Goal: Task Accomplishment & Management: Manage account settings

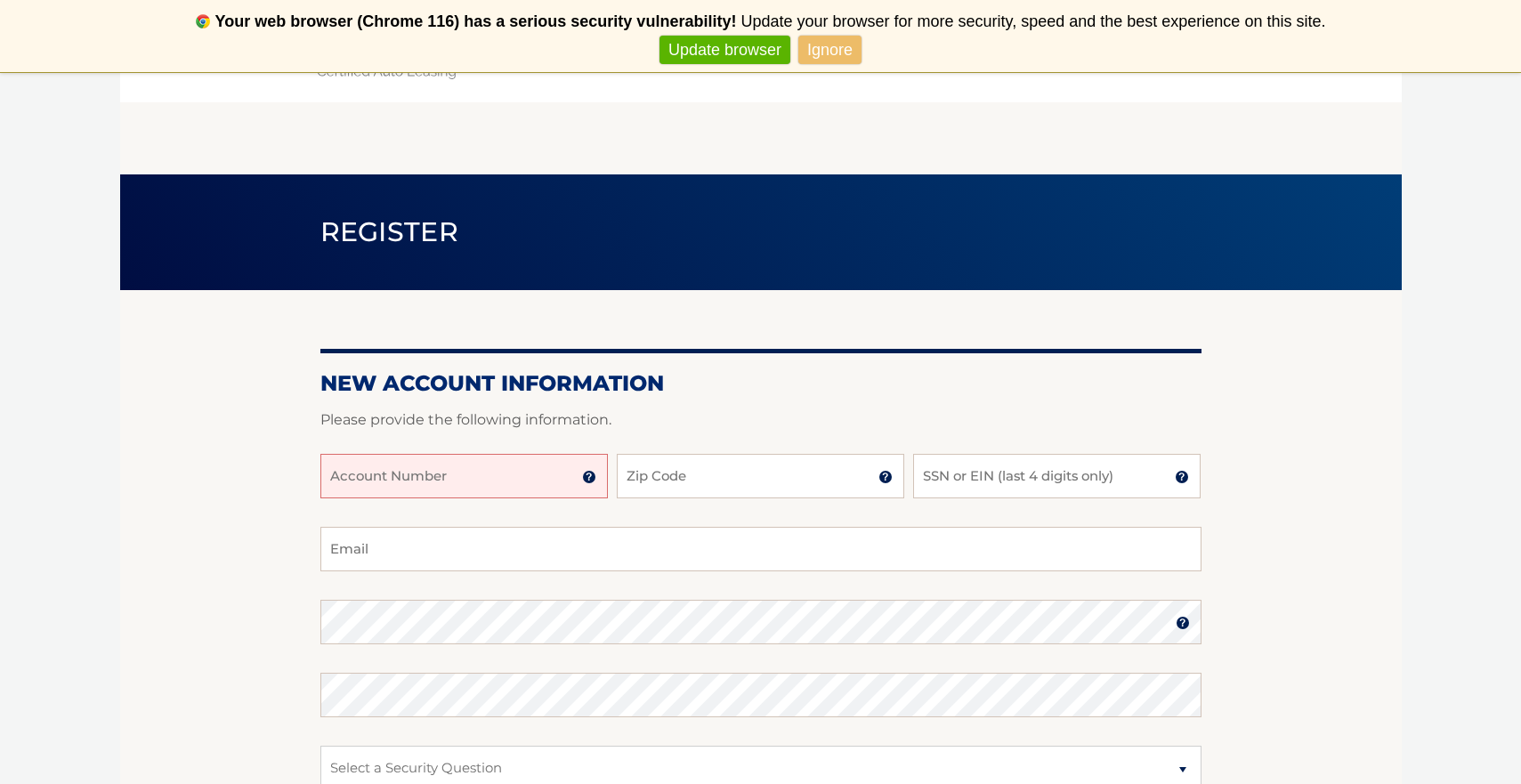
click at [423, 465] on input "Account Number" at bounding box center [464, 476] width 288 height 44
type input "44455983955"
click at [680, 480] on input "Zip Code" at bounding box center [761, 476] width 288 height 44
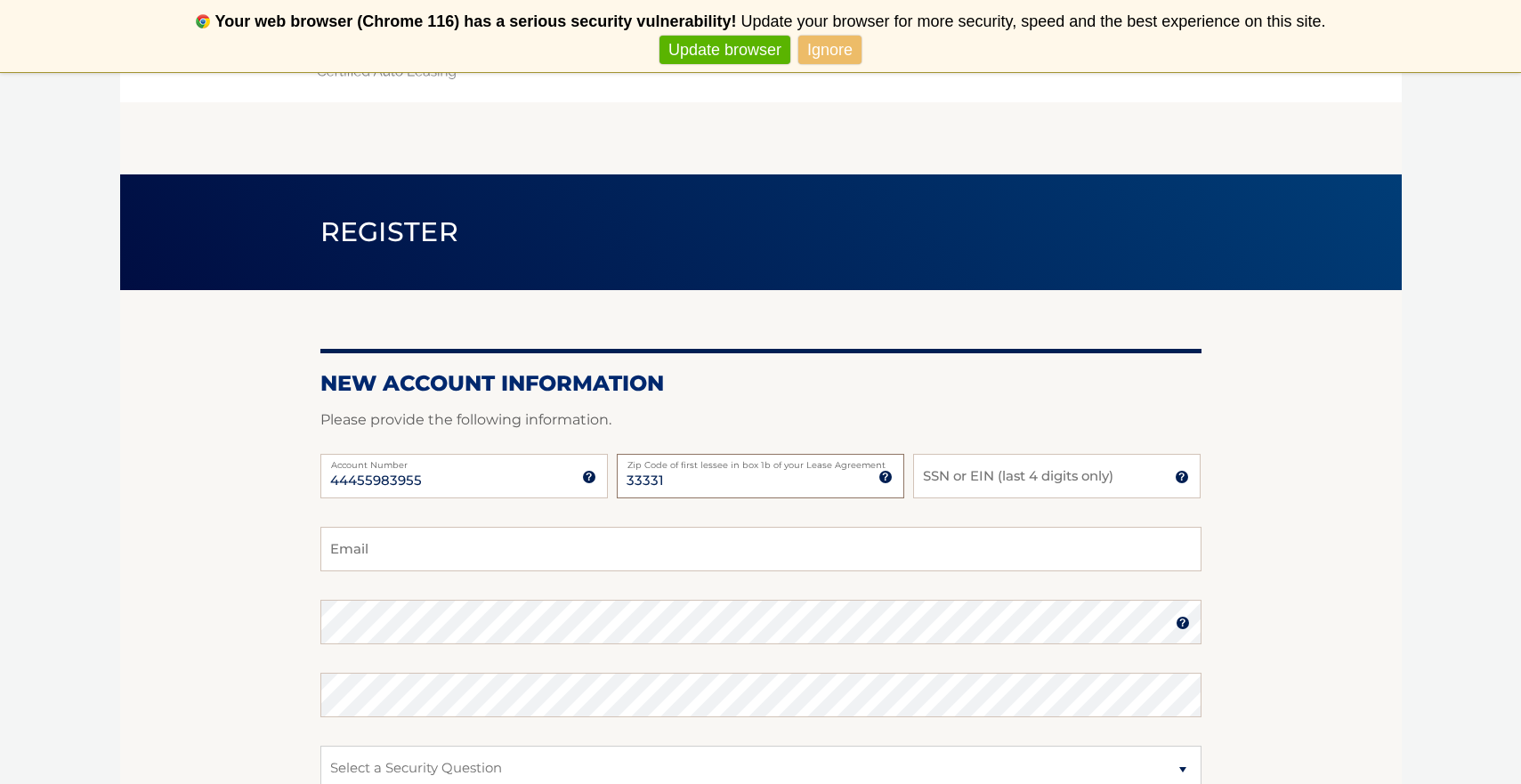
type input "33331"
click at [968, 477] on input "SSN or EIN (last 4 digits only)" at bounding box center [1057, 476] width 288 height 44
type input "6711"
click at [435, 553] on input "Email" at bounding box center [761, 548] width 881 height 44
type input "joe@bschmart.com"
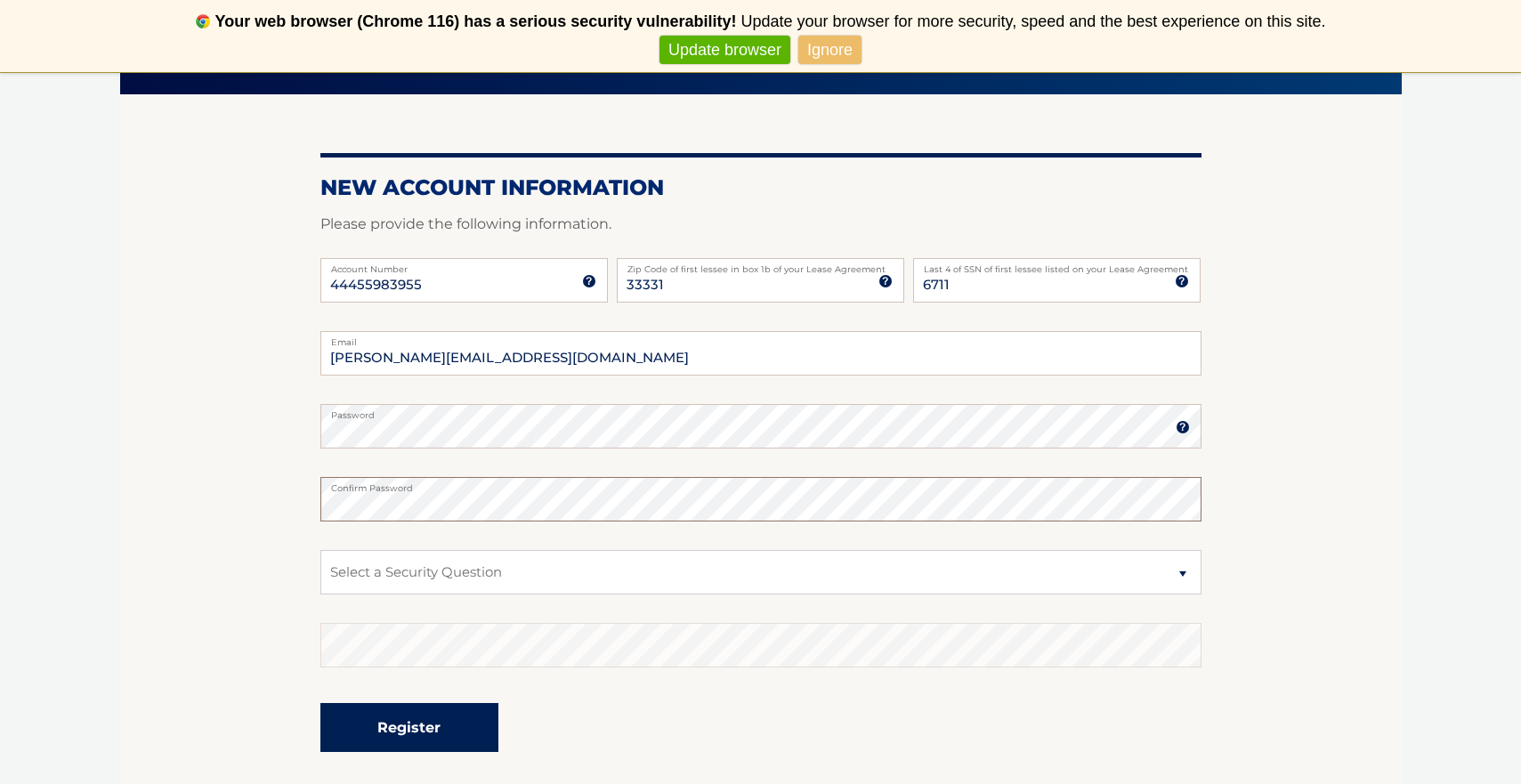
scroll to position [336, 0]
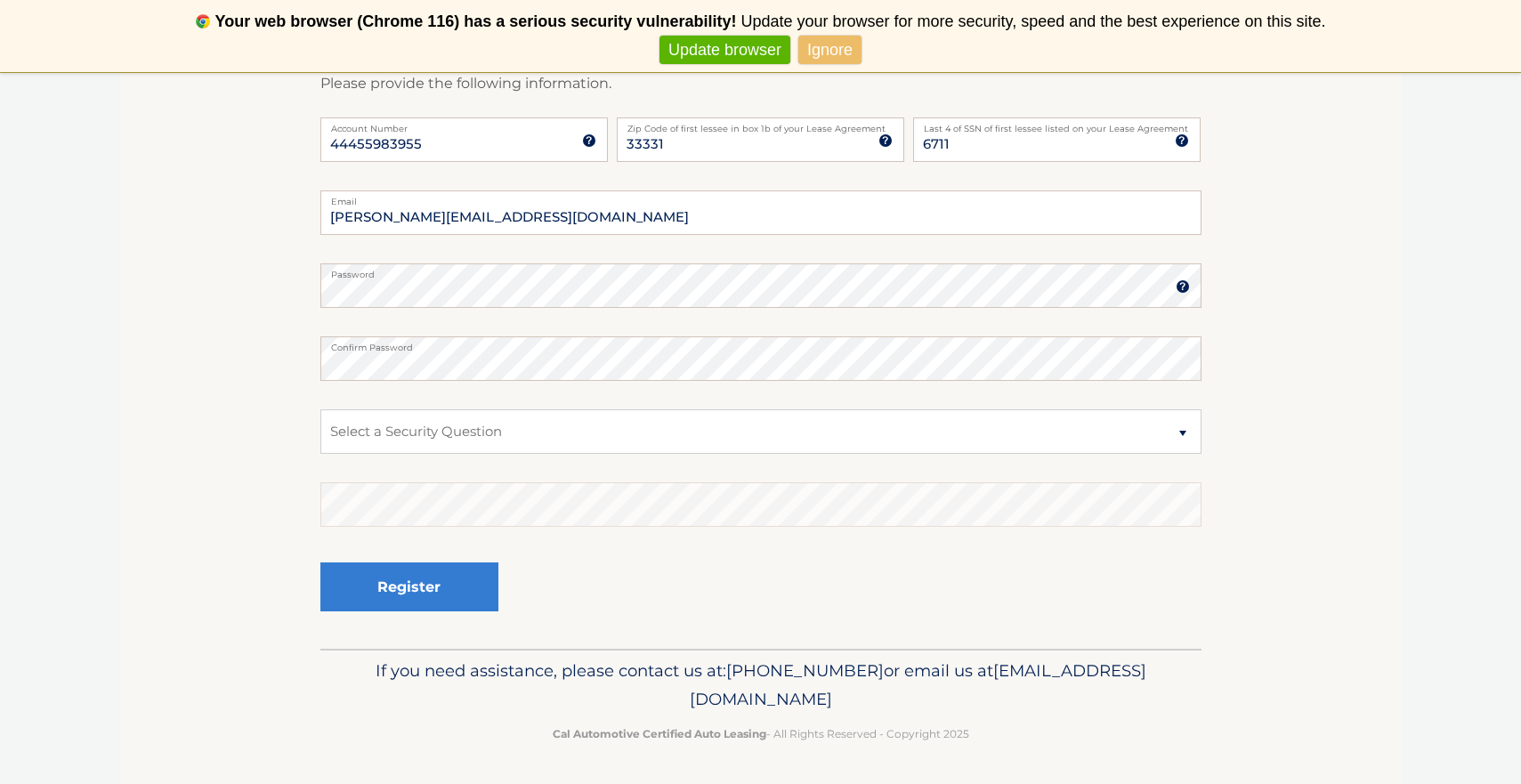
click at [1181, 288] on img at bounding box center [1183, 287] width 14 height 14
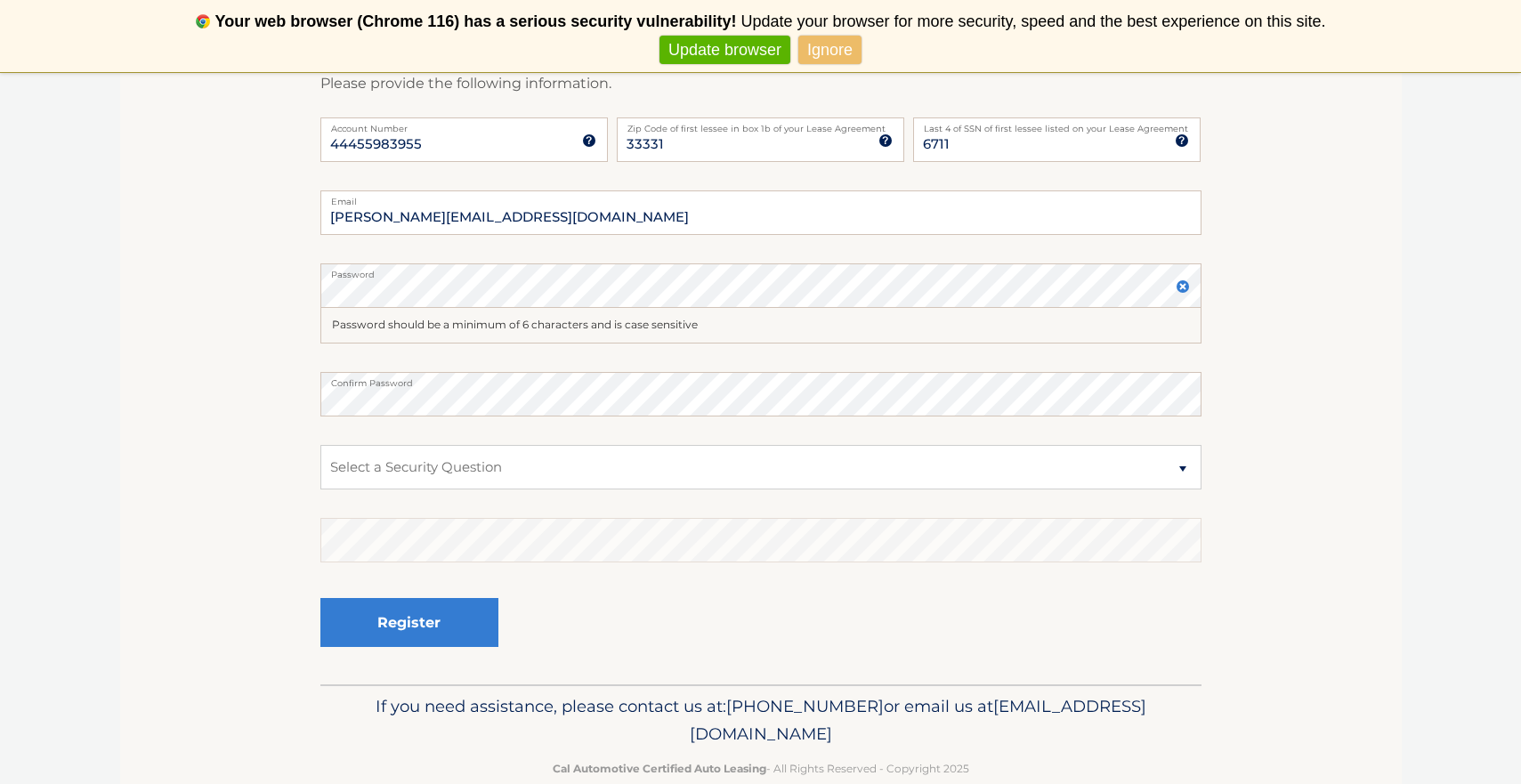
click at [252, 312] on section "New Account Information Please provide the following information. 44455983955 A…" at bounding box center [761, 319] width 1282 height 731
click at [414, 461] on select "Select a Security Question What was the name of your elementary school? What is…" at bounding box center [761, 467] width 881 height 44
select select "1"
click at [388, 611] on button "Register" at bounding box center [409, 622] width 178 height 49
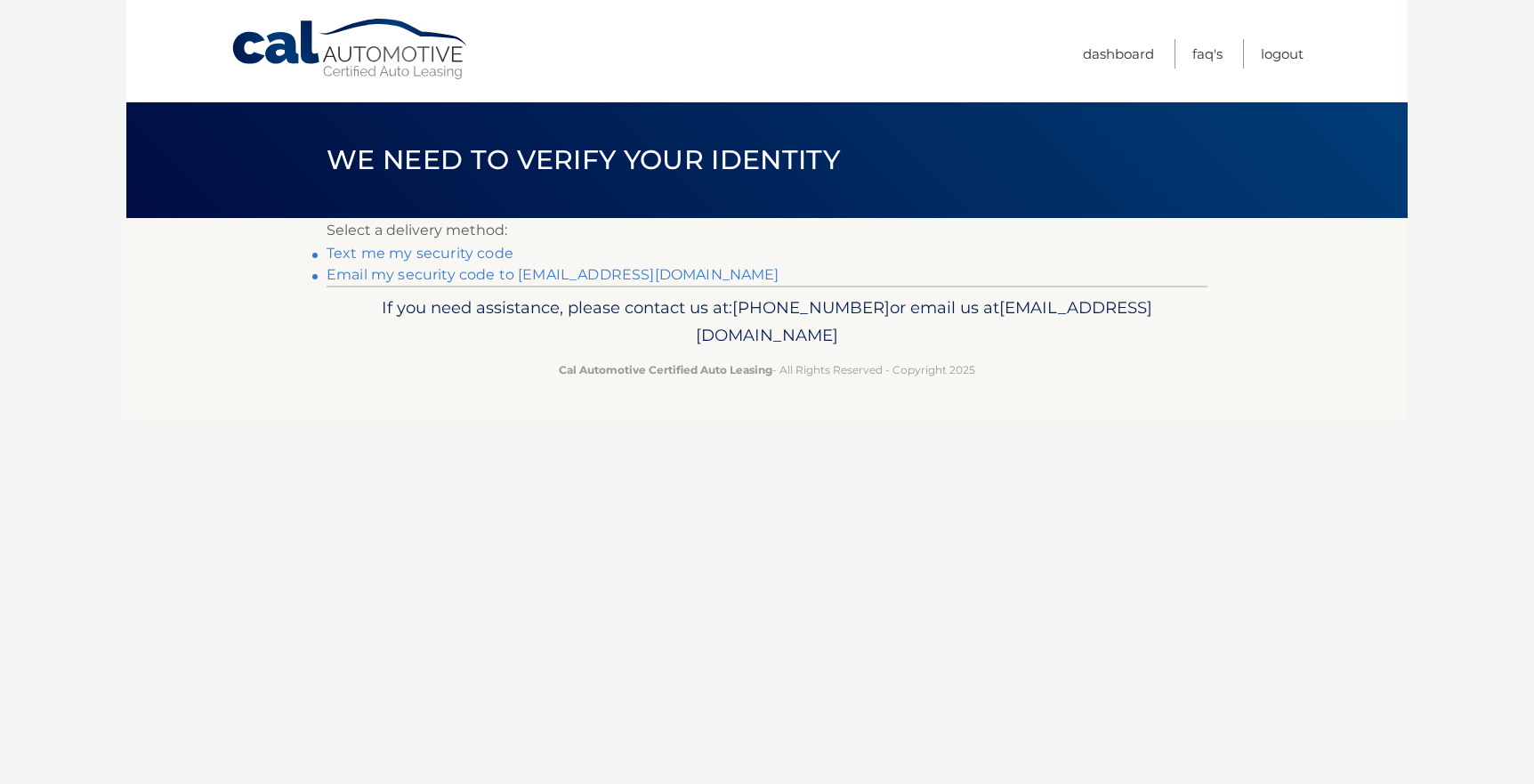
click at [465, 253] on link "Text me my security code" at bounding box center [420, 253] width 187 height 17
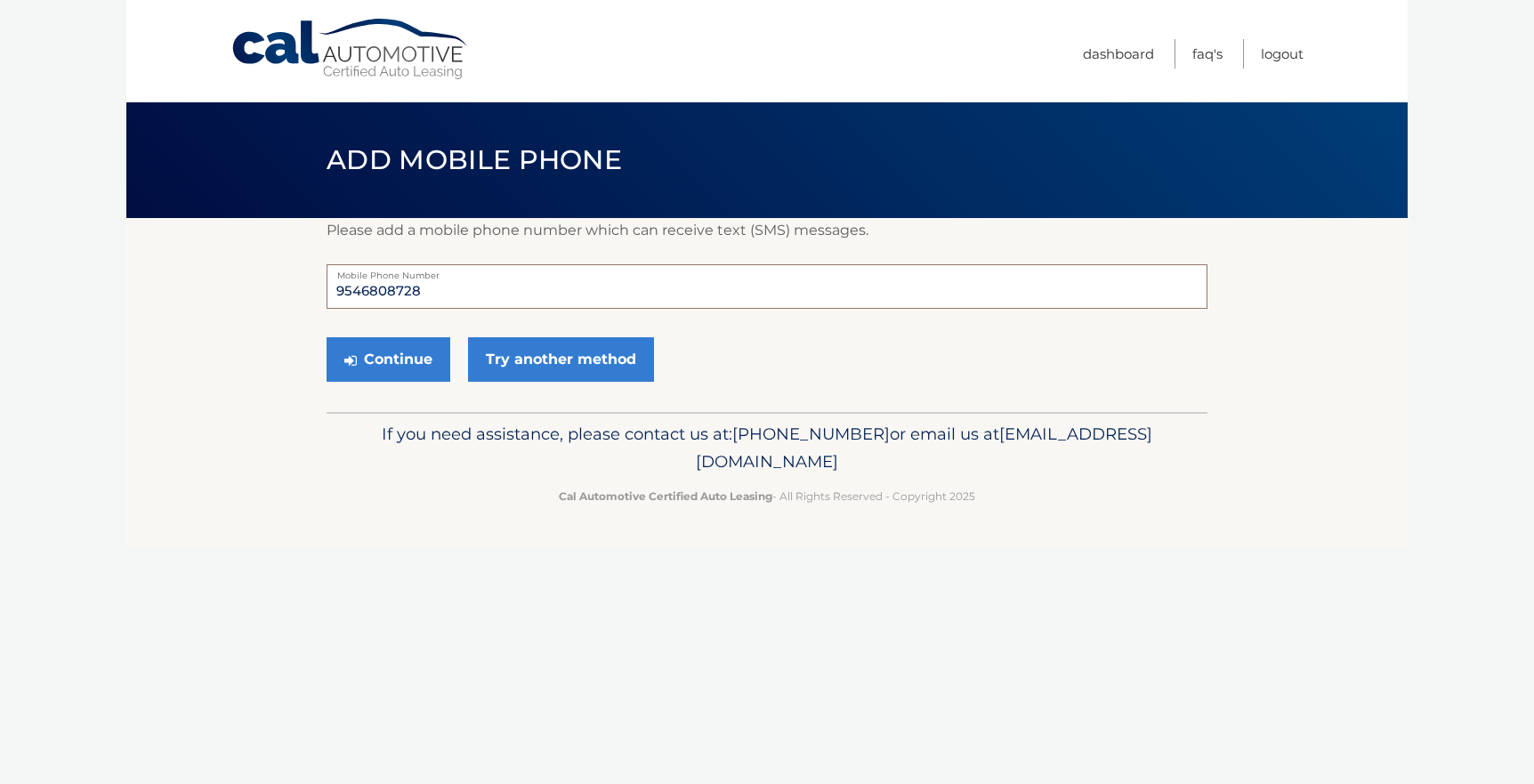
drag, startPoint x: 421, startPoint y: 291, endPoint x: 364, endPoint y: 293, distance: 57.0
click at [364, 293] on input "9546808728" at bounding box center [767, 286] width 881 height 44
type input "9543268245"
click at [370, 359] on button "Continue" at bounding box center [388, 359] width 124 height 44
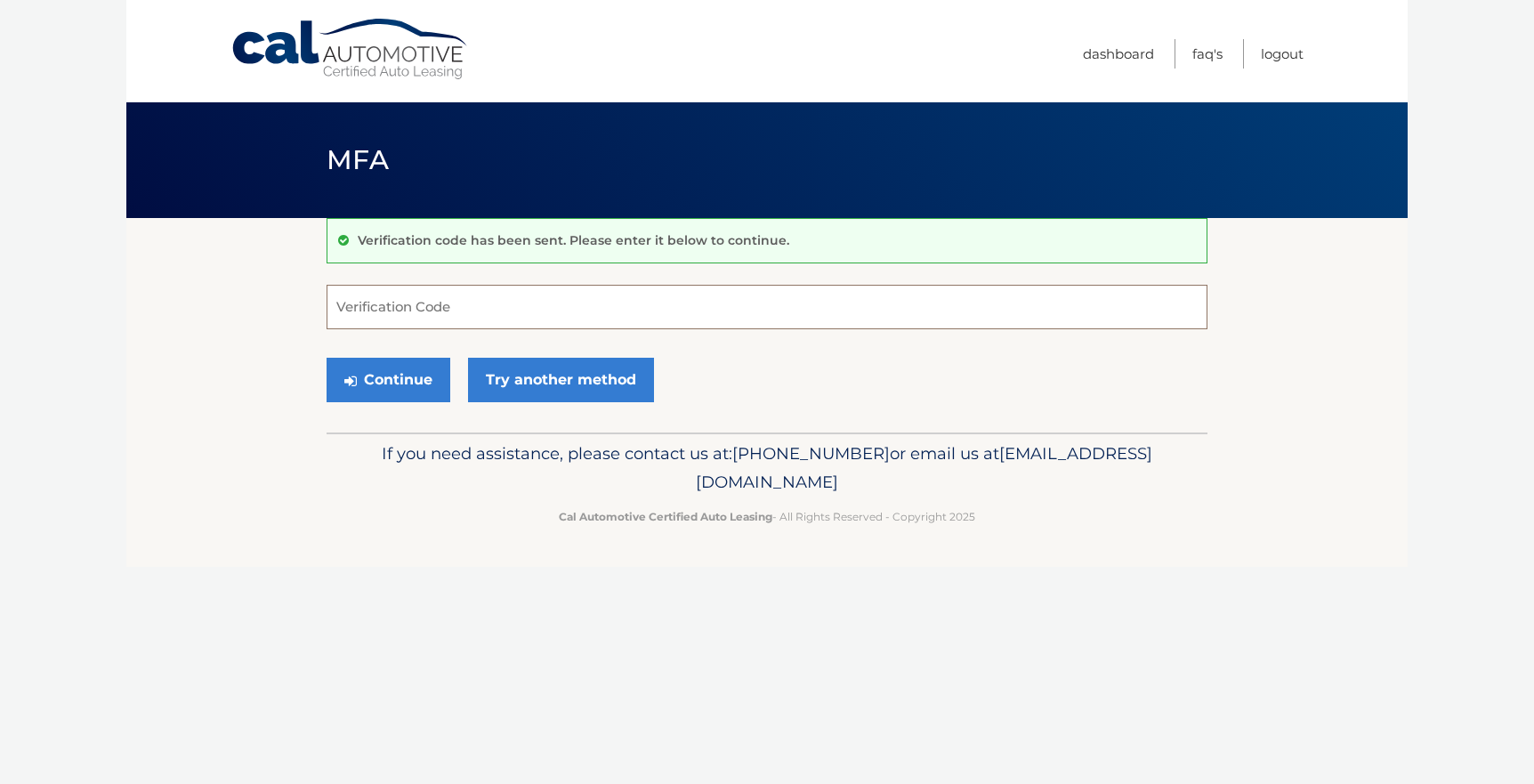
click at [385, 307] on input "Verification Code" at bounding box center [767, 307] width 881 height 44
type input "455112"
click at [412, 383] on button "Continue" at bounding box center [388, 379] width 124 height 44
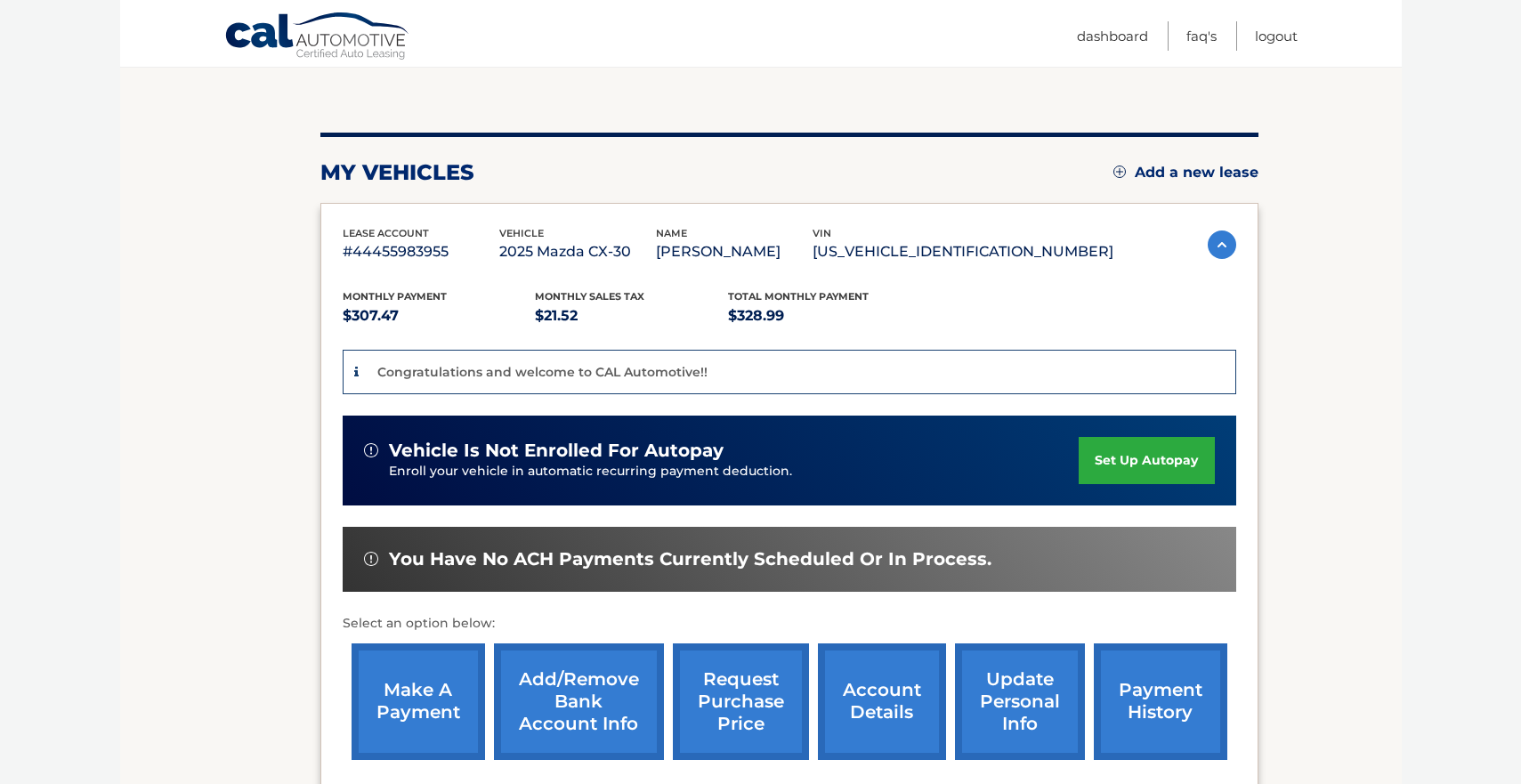
scroll to position [175, 0]
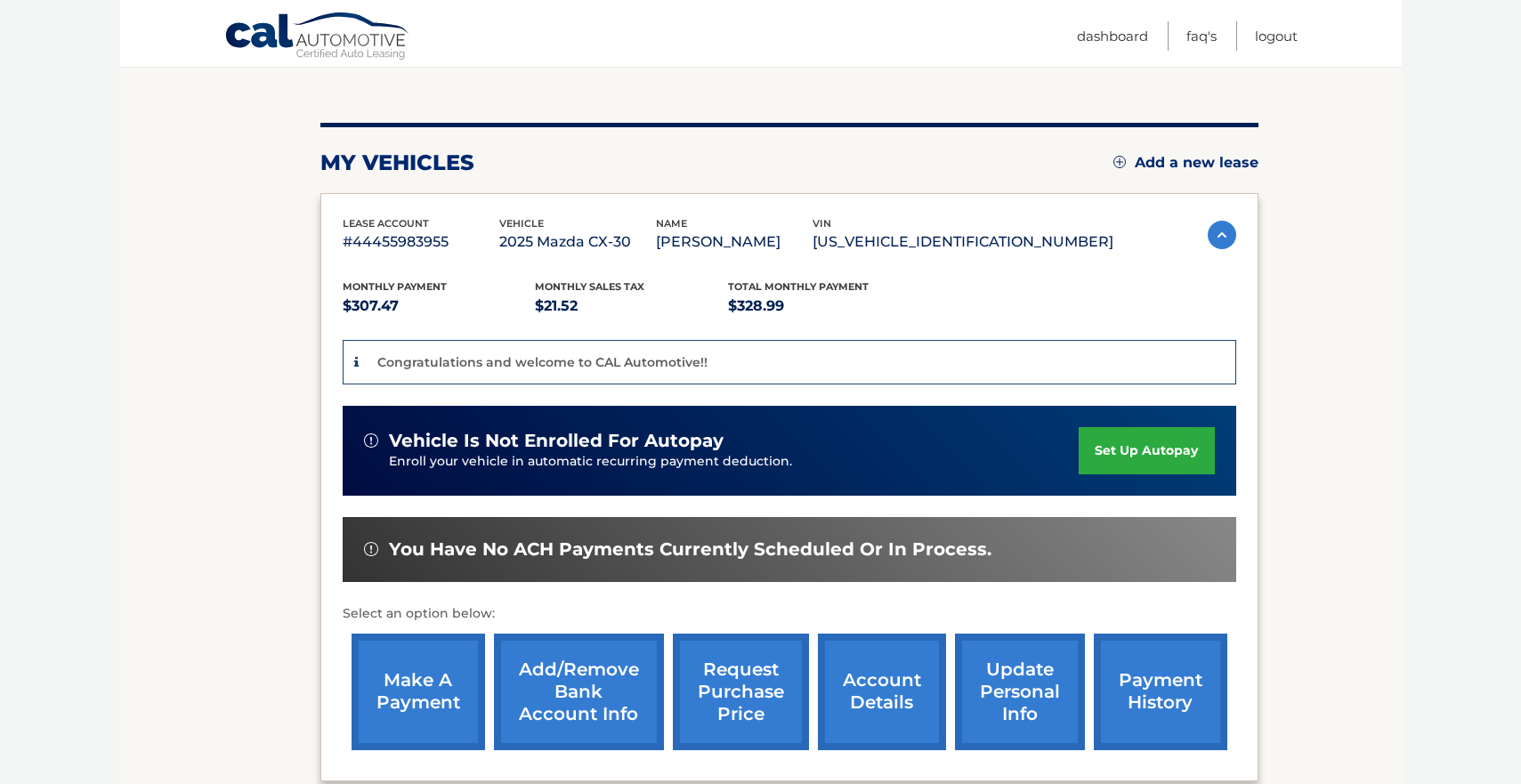
click at [490, 549] on span "You have no ACH payments currently scheduled or in process." at bounding box center [690, 549] width 603 height 23
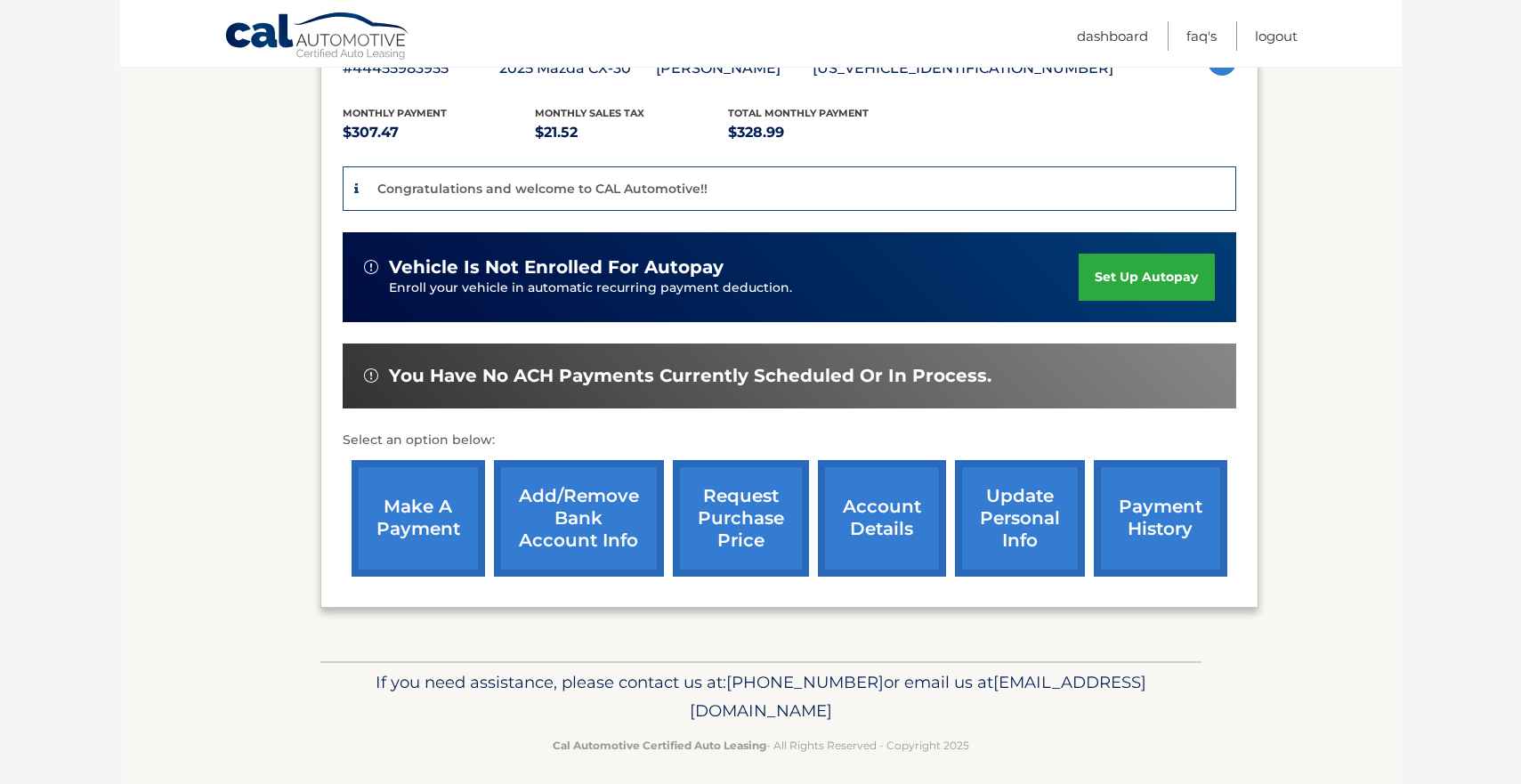
scroll to position [361, 0]
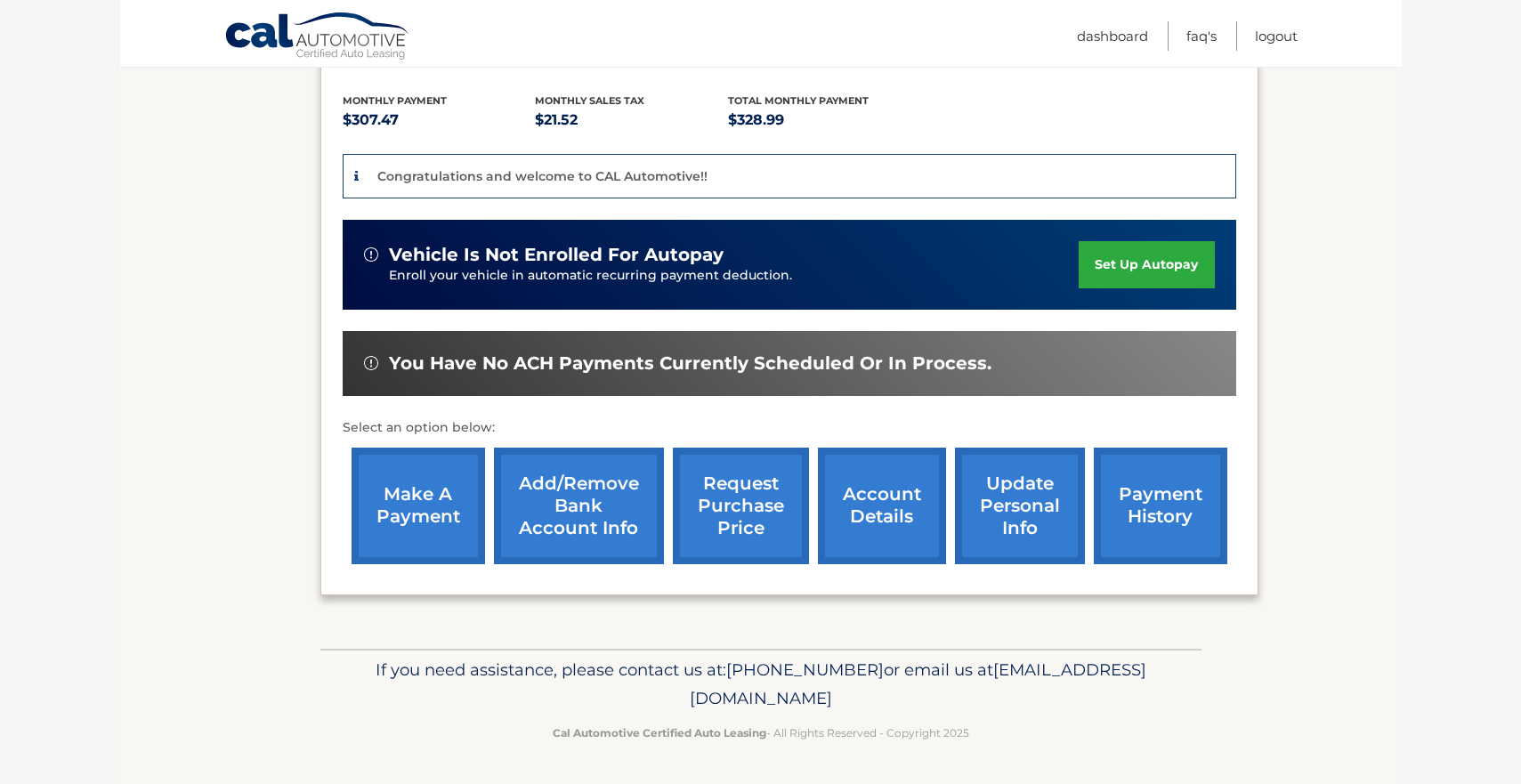
click at [1154, 265] on link "set up autopay" at bounding box center [1146, 265] width 136 height 47
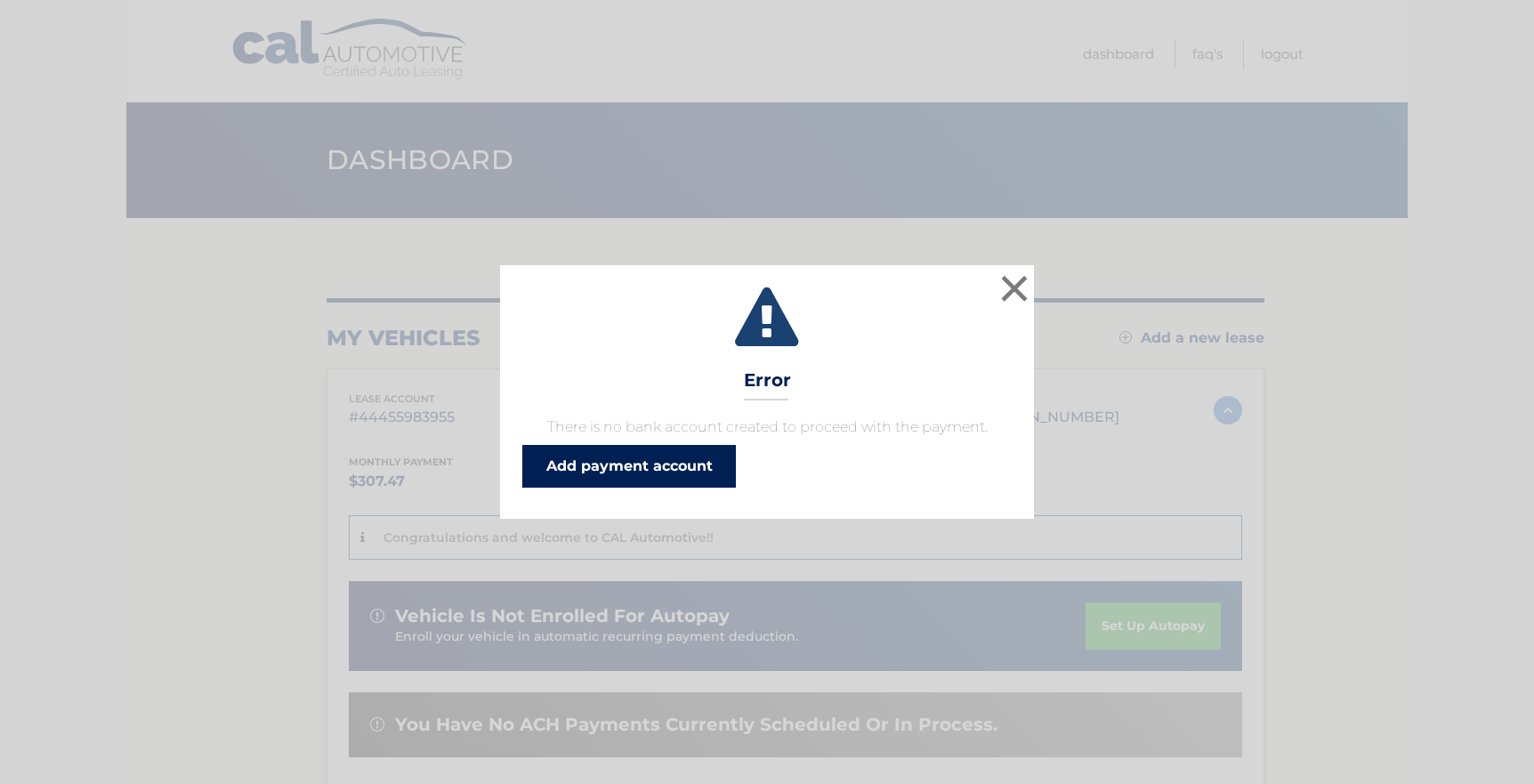
click at [661, 463] on link "Add payment account" at bounding box center [629, 466] width 213 height 43
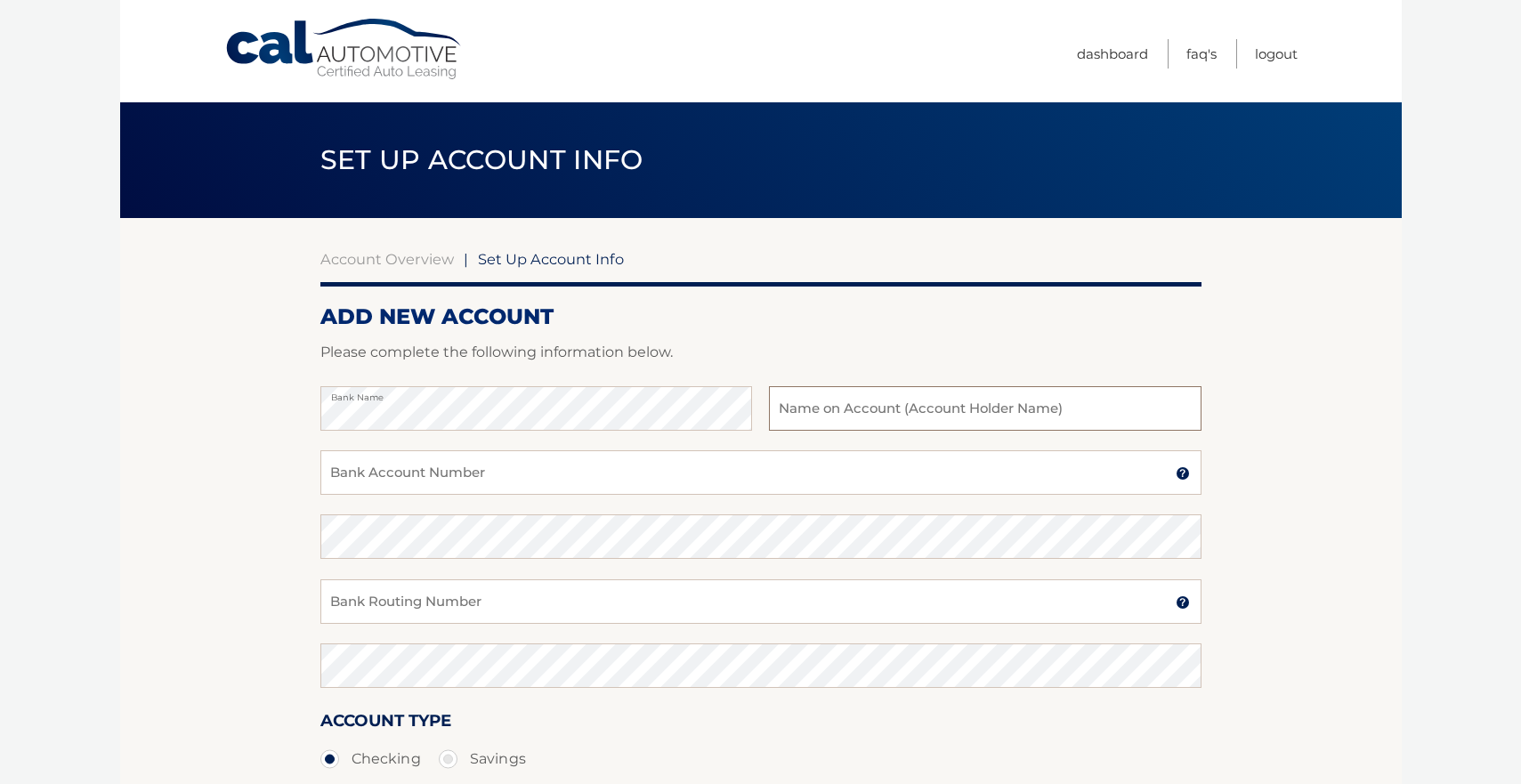
click at [951, 409] on input "text" at bounding box center [984, 408] width 432 height 44
drag, startPoint x: 989, startPoint y: 412, endPoint x: 868, endPoint y: 417, distance: 121.1
click at [868, 417] on input "Joseph Axinn, Sandra axinn" at bounding box center [984, 408] width 432 height 44
type input "[PERSON_NAME]"
click at [1054, 335] on form "ADD NEW ACCOUNT Please complete the following information below. Bank Name Jose…" at bounding box center [761, 600] width 881 height 593
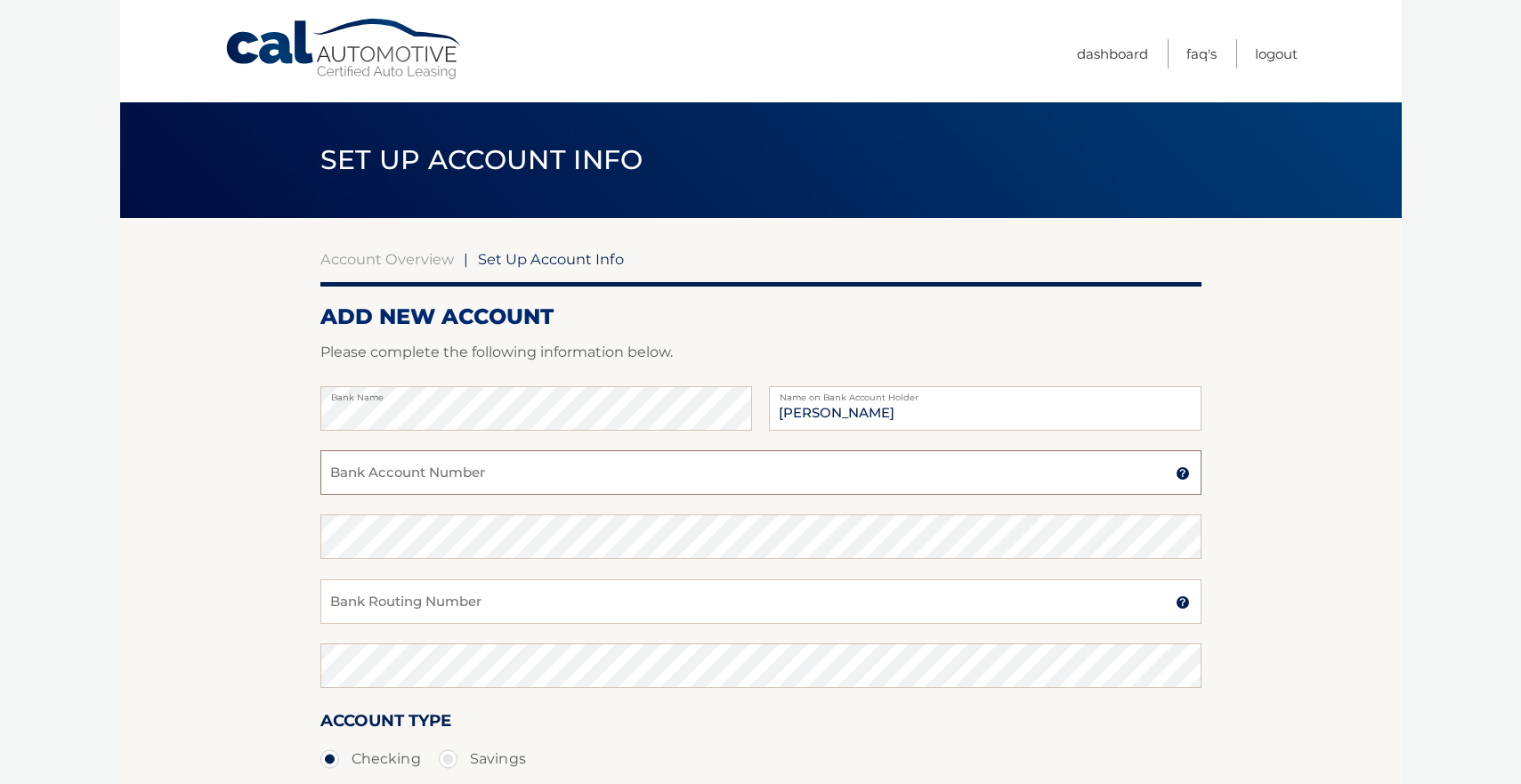
click at [404, 479] on input "Bank Account Number" at bounding box center [761, 472] width 881 height 44
click at [1186, 474] on img at bounding box center [1183, 473] width 14 height 14
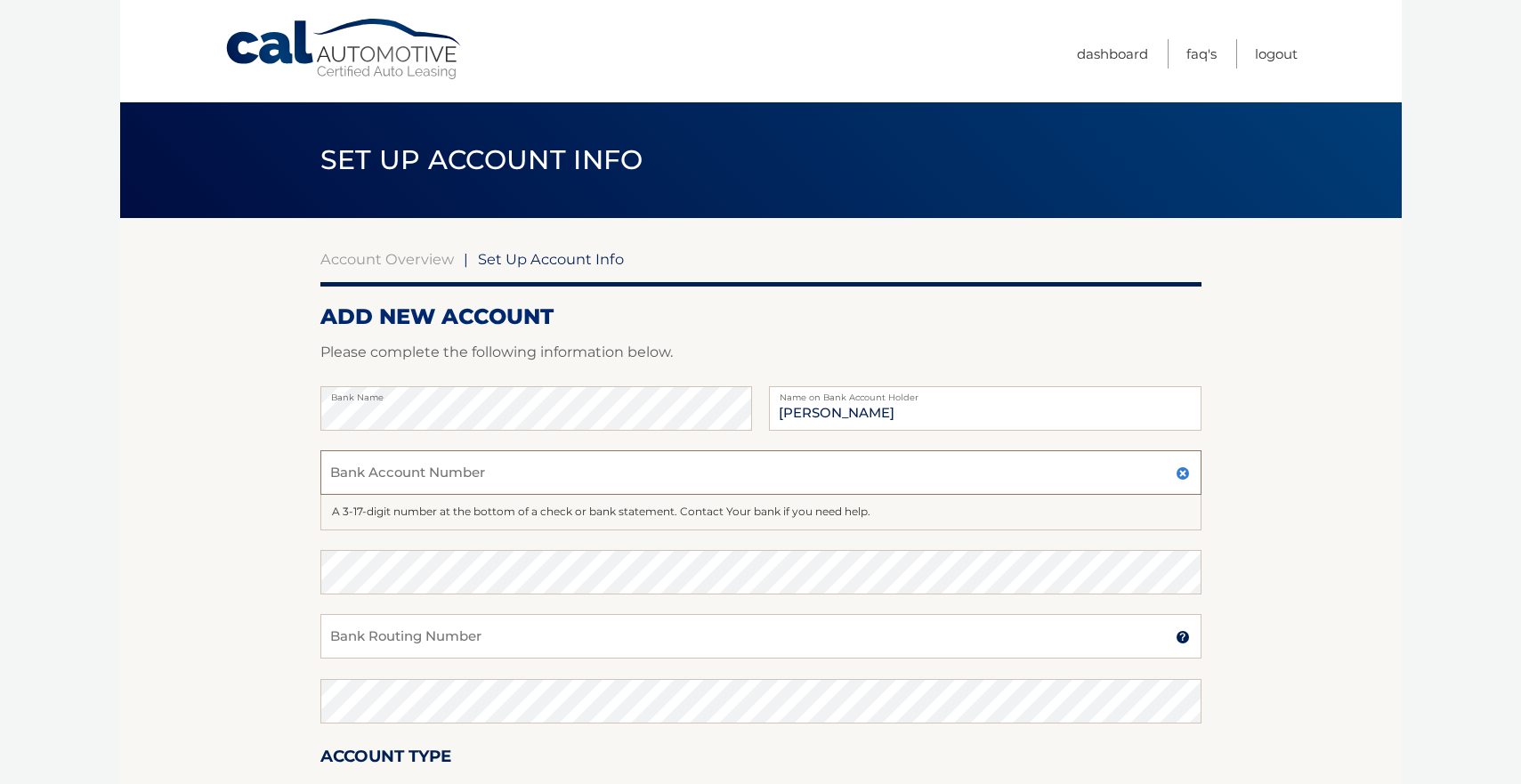
click at [355, 477] on input "Bank Account Number" at bounding box center [761, 472] width 881 height 44
type input "1010184930373"
click at [461, 639] on input "Bank Routing Number" at bounding box center [761, 636] width 881 height 44
type input "063107213"
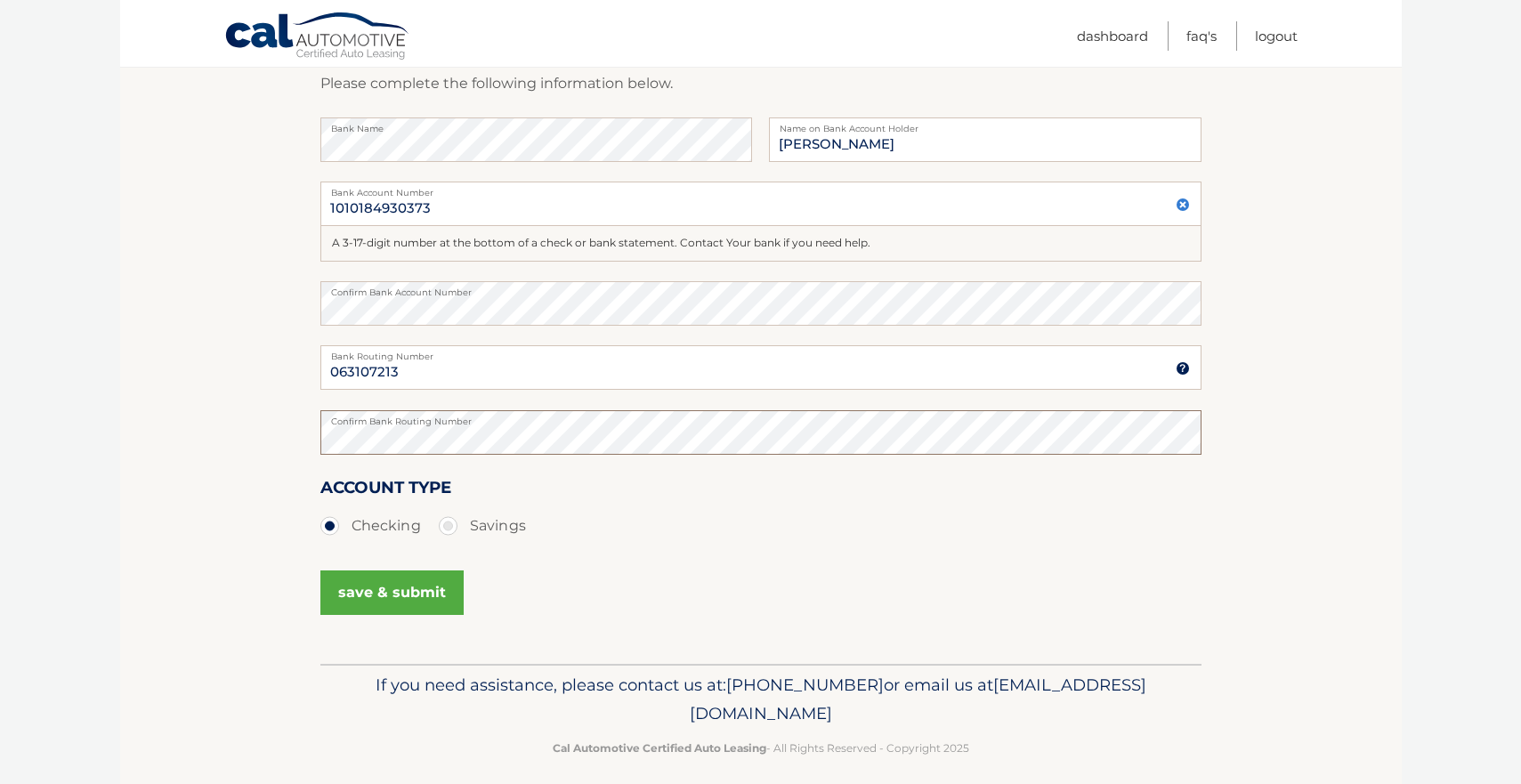
scroll to position [283, 0]
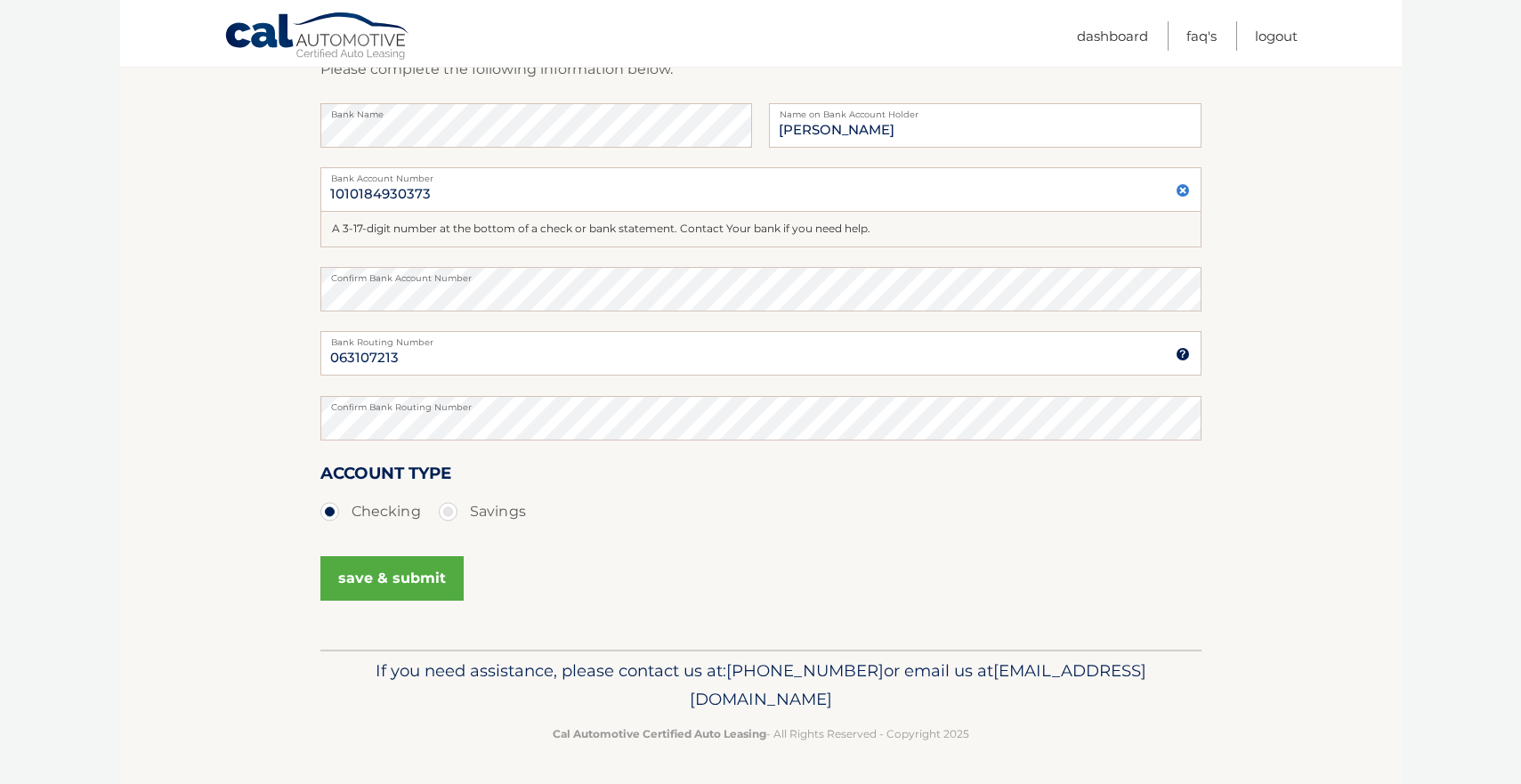
click at [385, 575] on button "save & submit" at bounding box center [392, 578] width 143 height 44
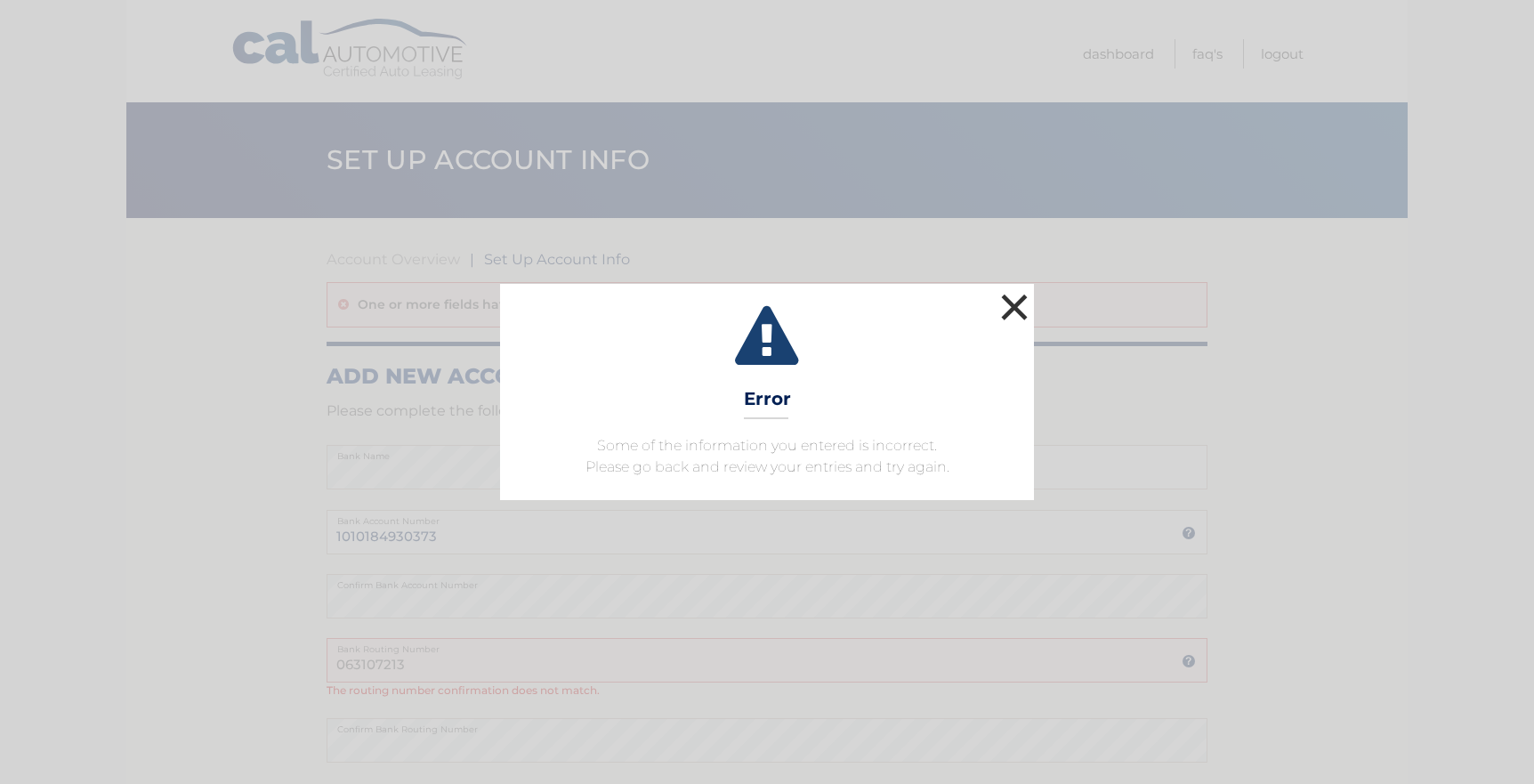
click at [1017, 300] on button "×" at bounding box center [1014, 307] width 35 height 35
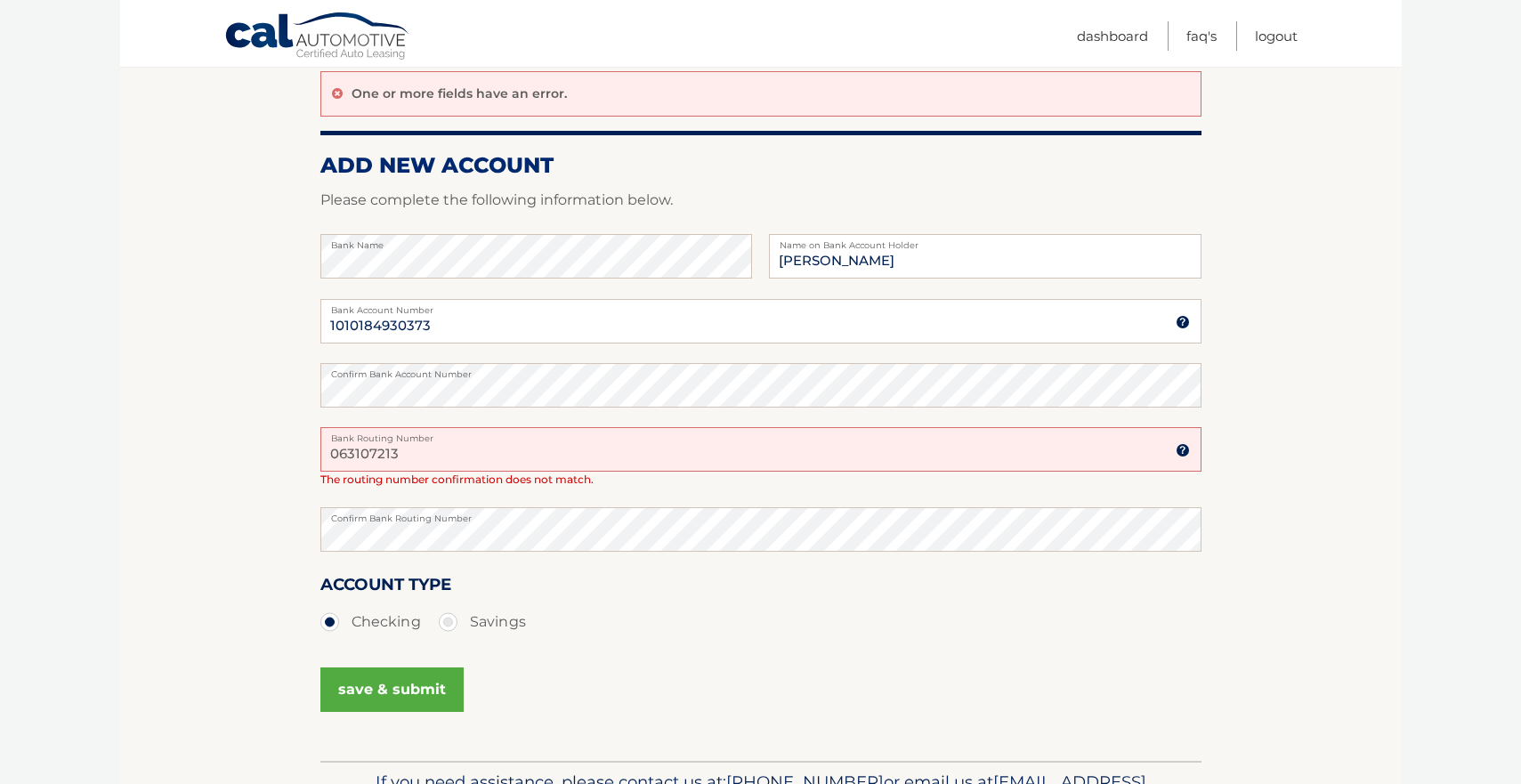
scroll to position [195, 0]
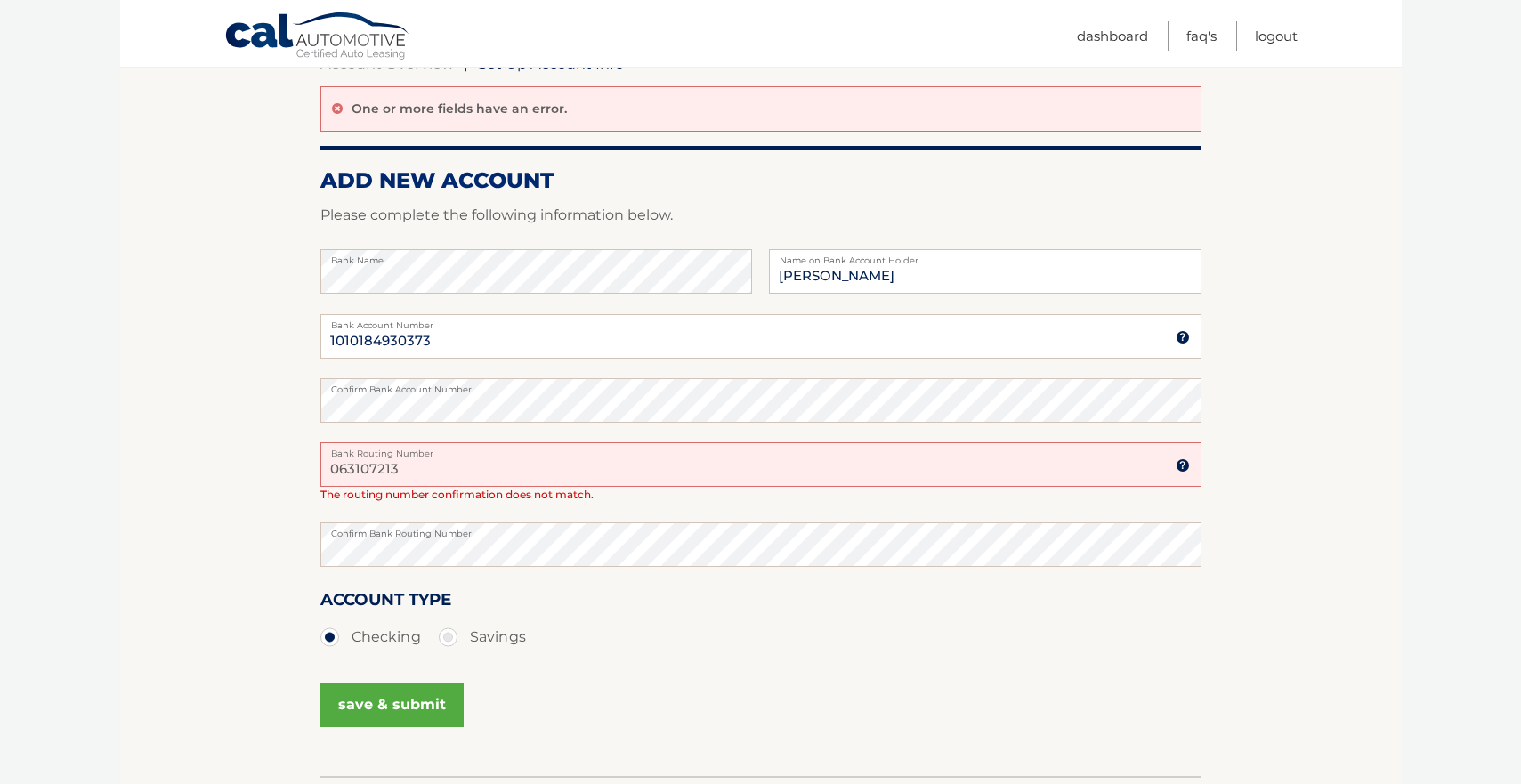
click at [380, 468] on input "063107213" at bounding box center [761, 464] width 881 height 44
click at [394, 469] on input "0631075213" at bounding box center [761, 464] width 881 height 44
type input "063107513"
click at [731, 611] on div "Account Type Checking Savings" at bounding box center [761, 620] width 881 height 69
click at [597, 620] on ul "Checking Savings" at bounding box center [761, 637] width 881 height 35
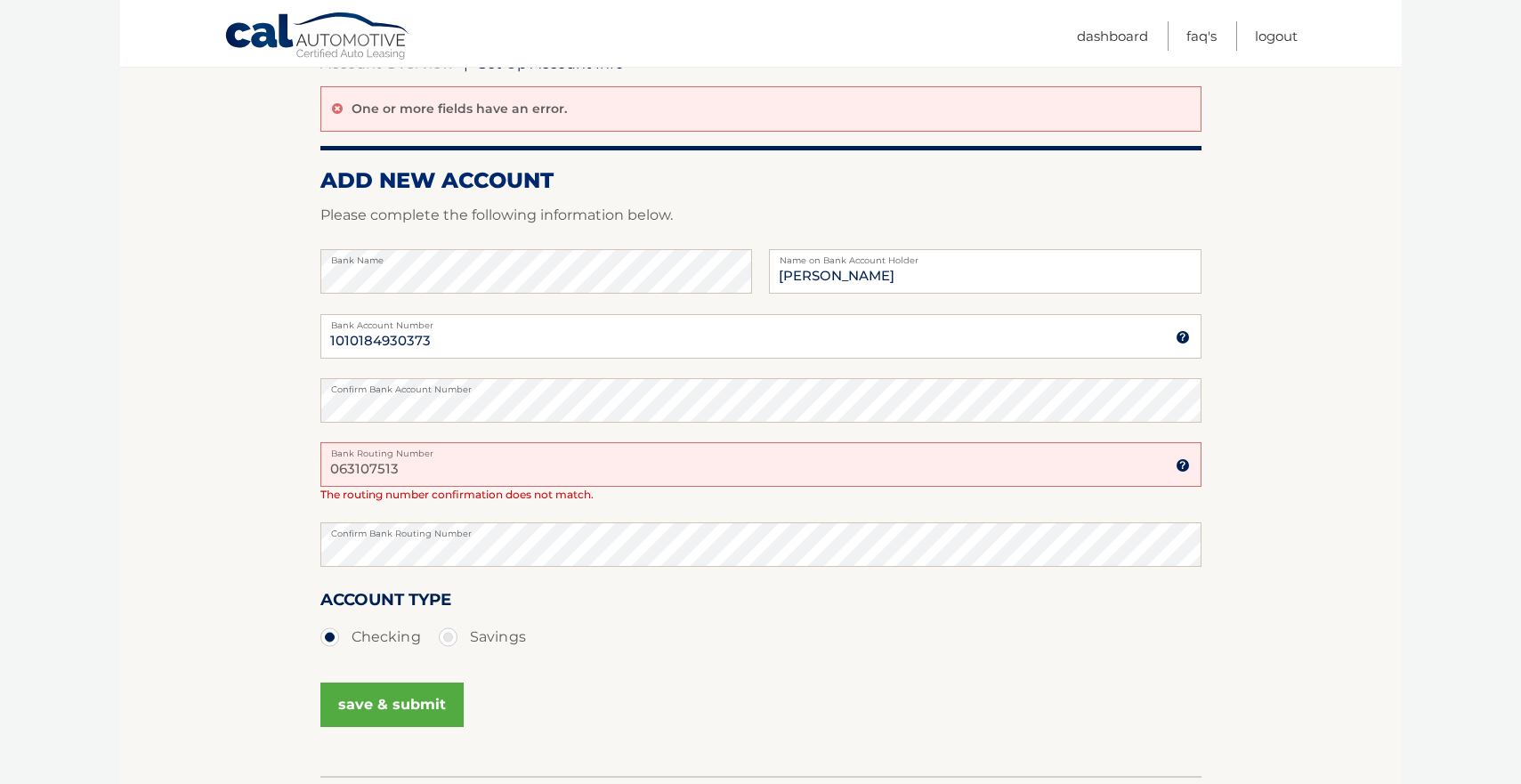
click at [387, 697] on button "save & submit" at bounding box center [392, 704] width 143 height 44
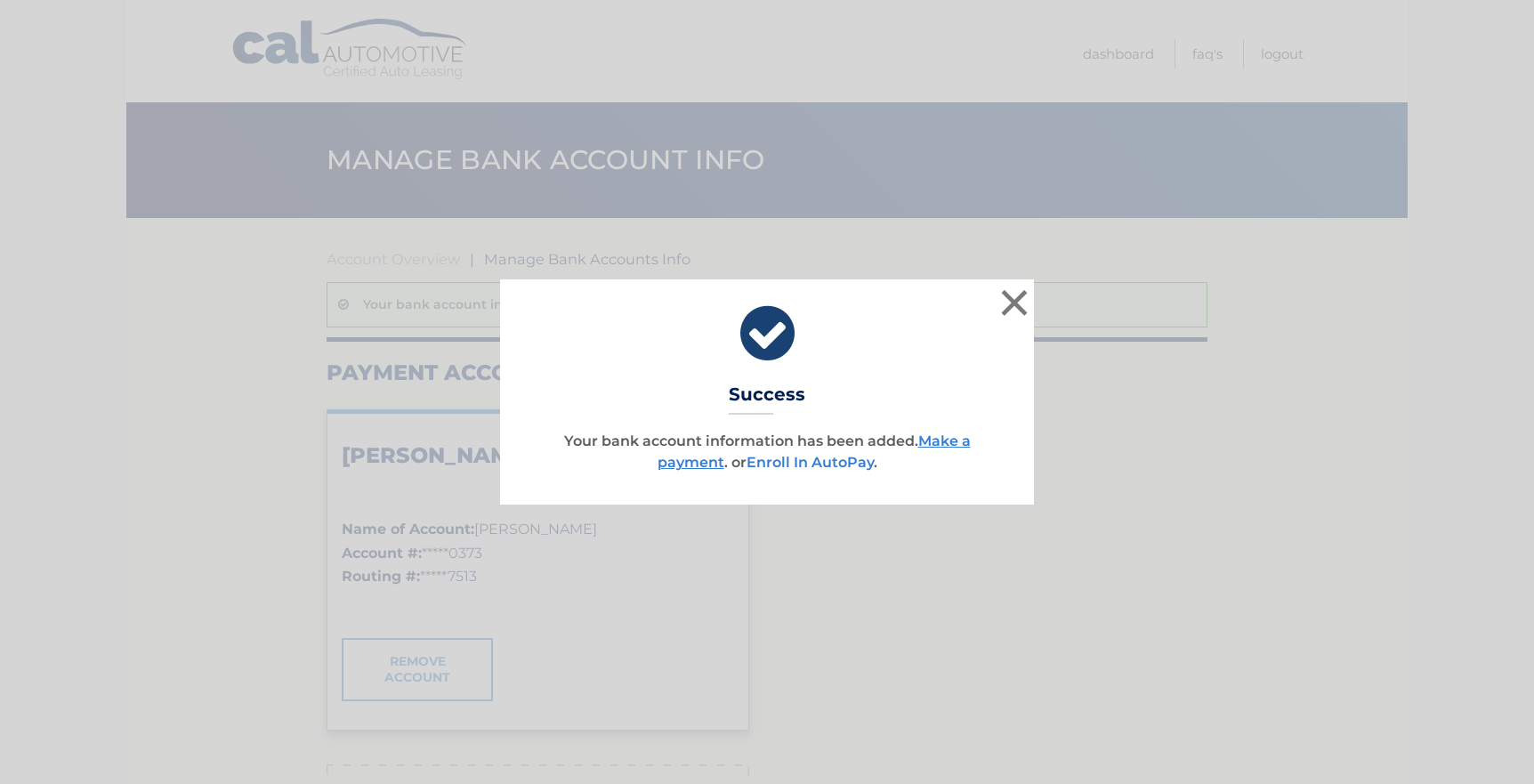
click at [796, 463] on link "Enroll In AutoPay" at bounding box center [810, 462] width 128 height 17
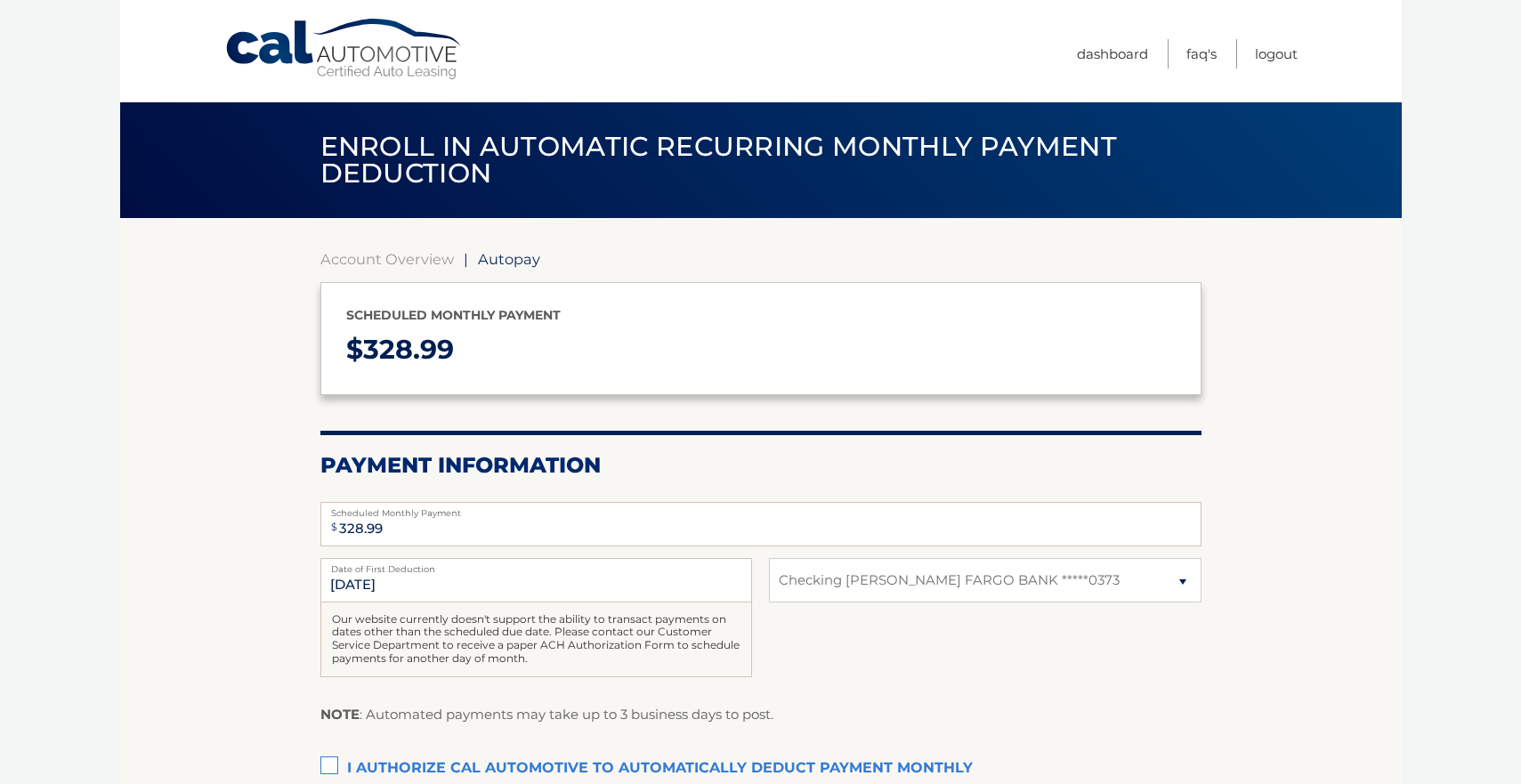
select select "NDY4MTk1MmMtMTNiZS00MzQxLWFjNTAtNTUzZjc2M2JlOGRj"
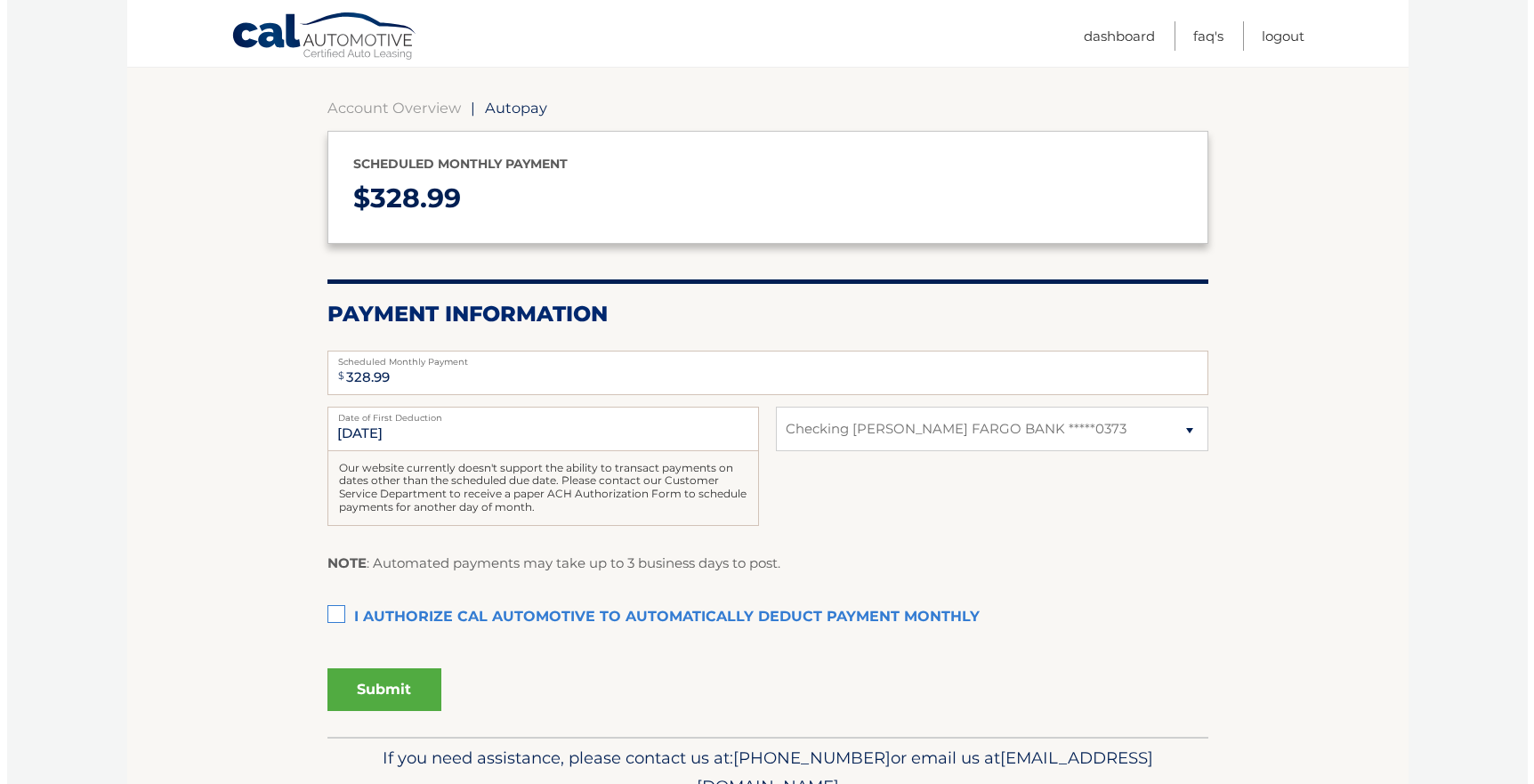
scroll to position [175, 0]
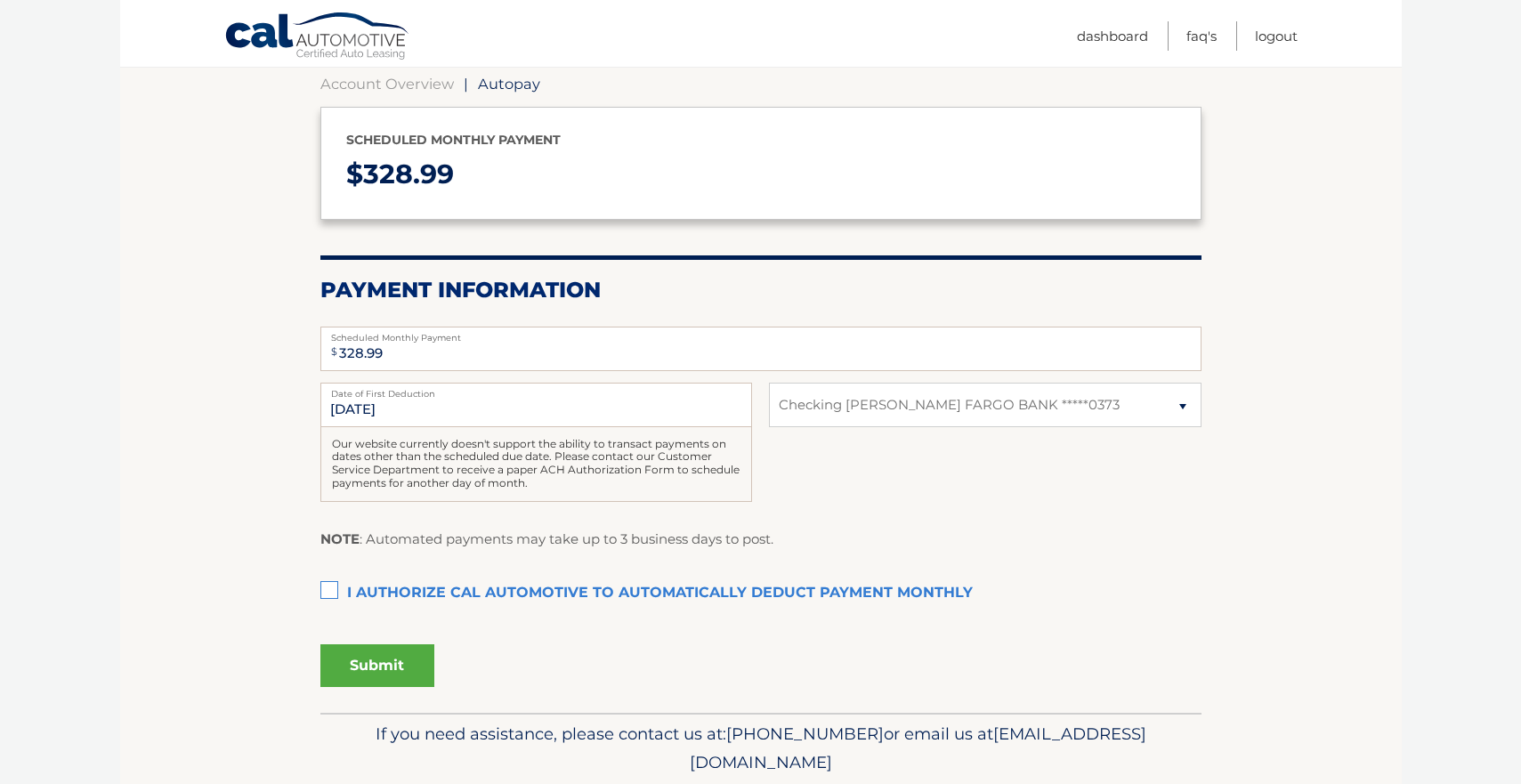
click at [331, 588] on label "I authorize cal automotive to automatically deduct payment monthly This checkbo…" at bounding box center [761, 592] width 881 height 35
click at [0, 0] on input "I authorize cal automotive to automatically deduct payment monthly This checkbo…" at bounding box center [0, 0] width 0 height 0
click at [387, 660] on button "Submit" at bounding box center [377, 665] width 114 height 43
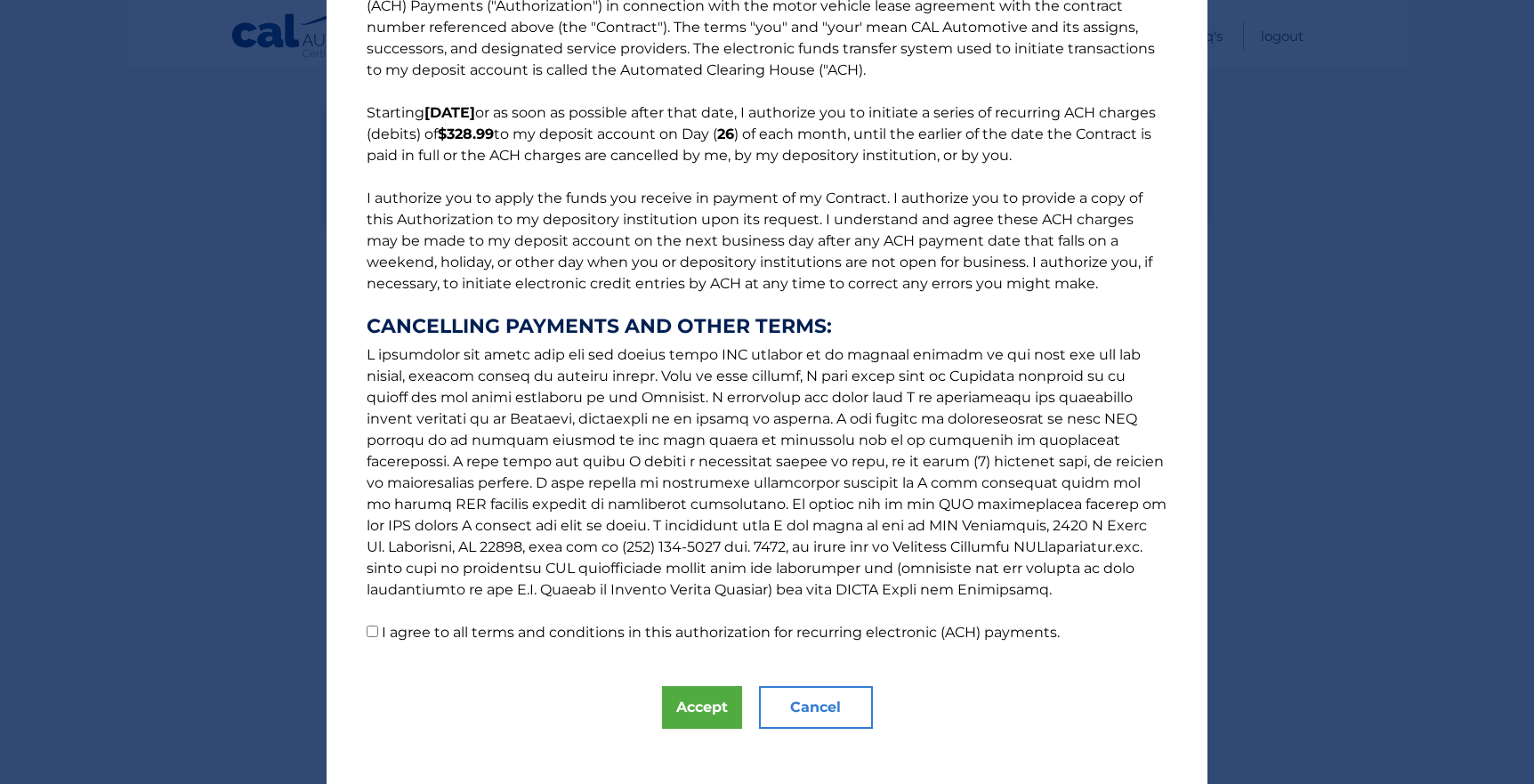
scroll to position [79, 0]
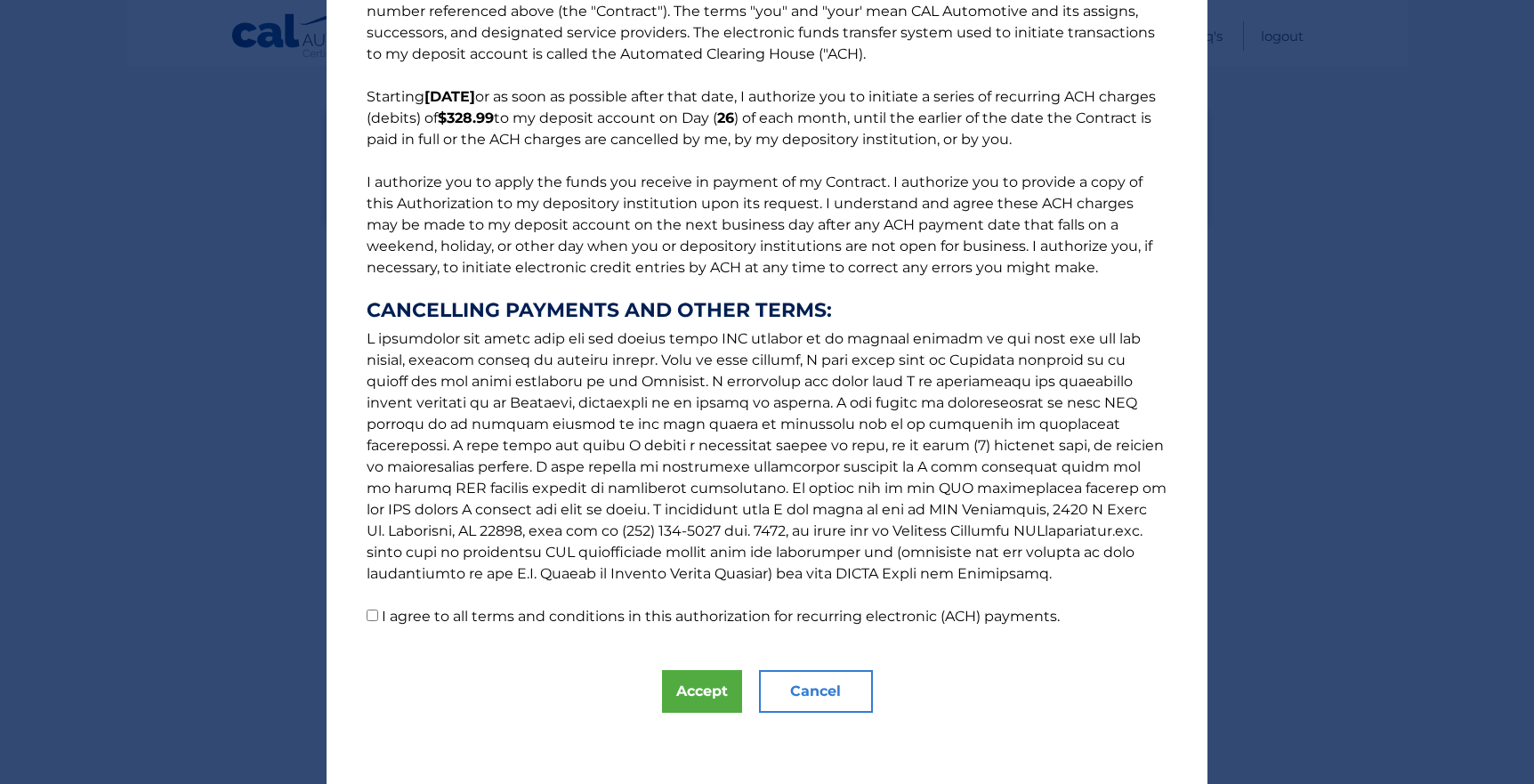
click at [366, 609] on input "I agree to all terms and conditions in this authorization for recurring electro…" at bounding box center [372, 615] width 12 height 12
checkbox input "true"
click at [681, 685] on button "Accept" at bounding box center [702, 691] width 80 height 43
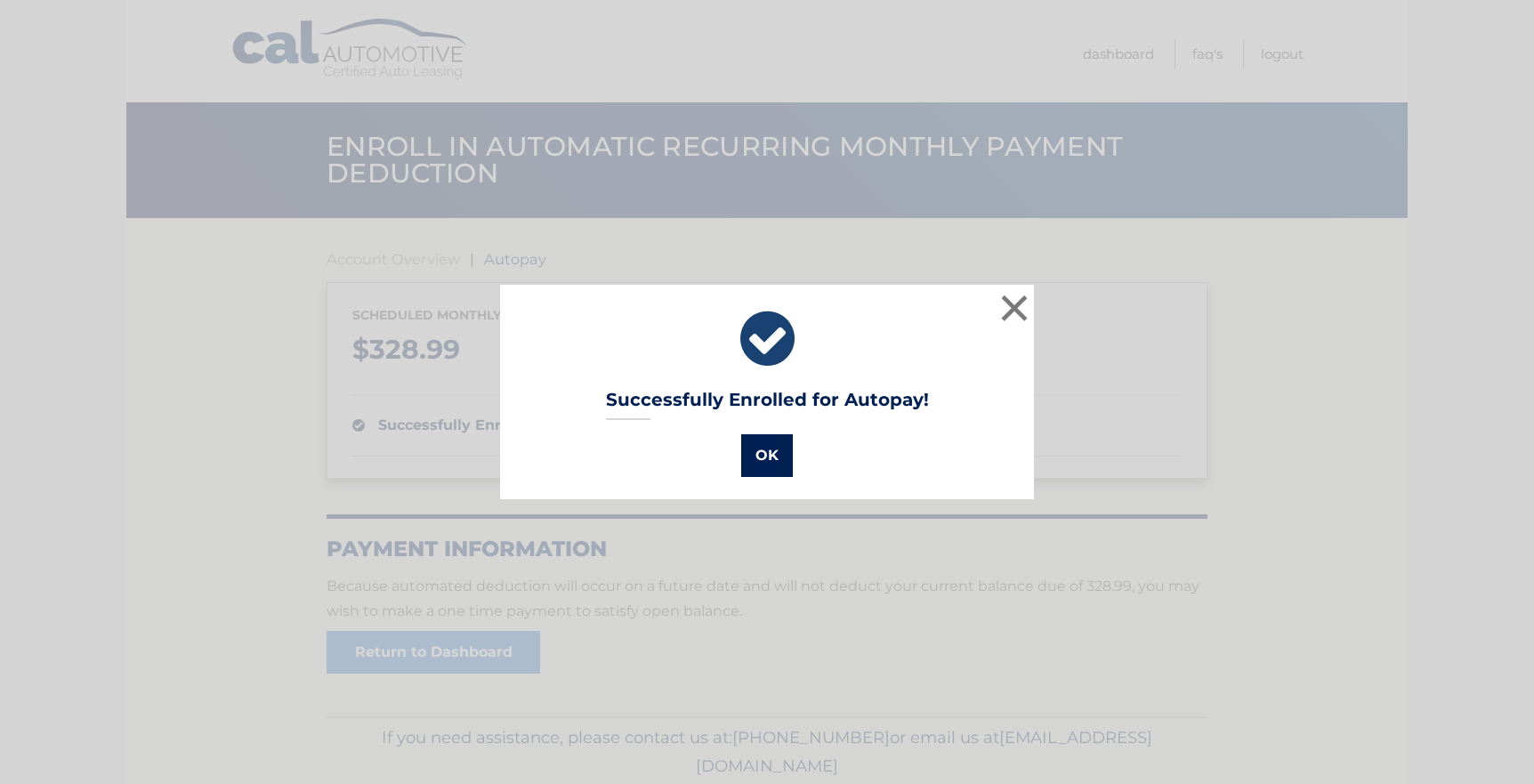
click at [768, 458] on button "OK" at bounding box center [766, 455] width 52 height 43
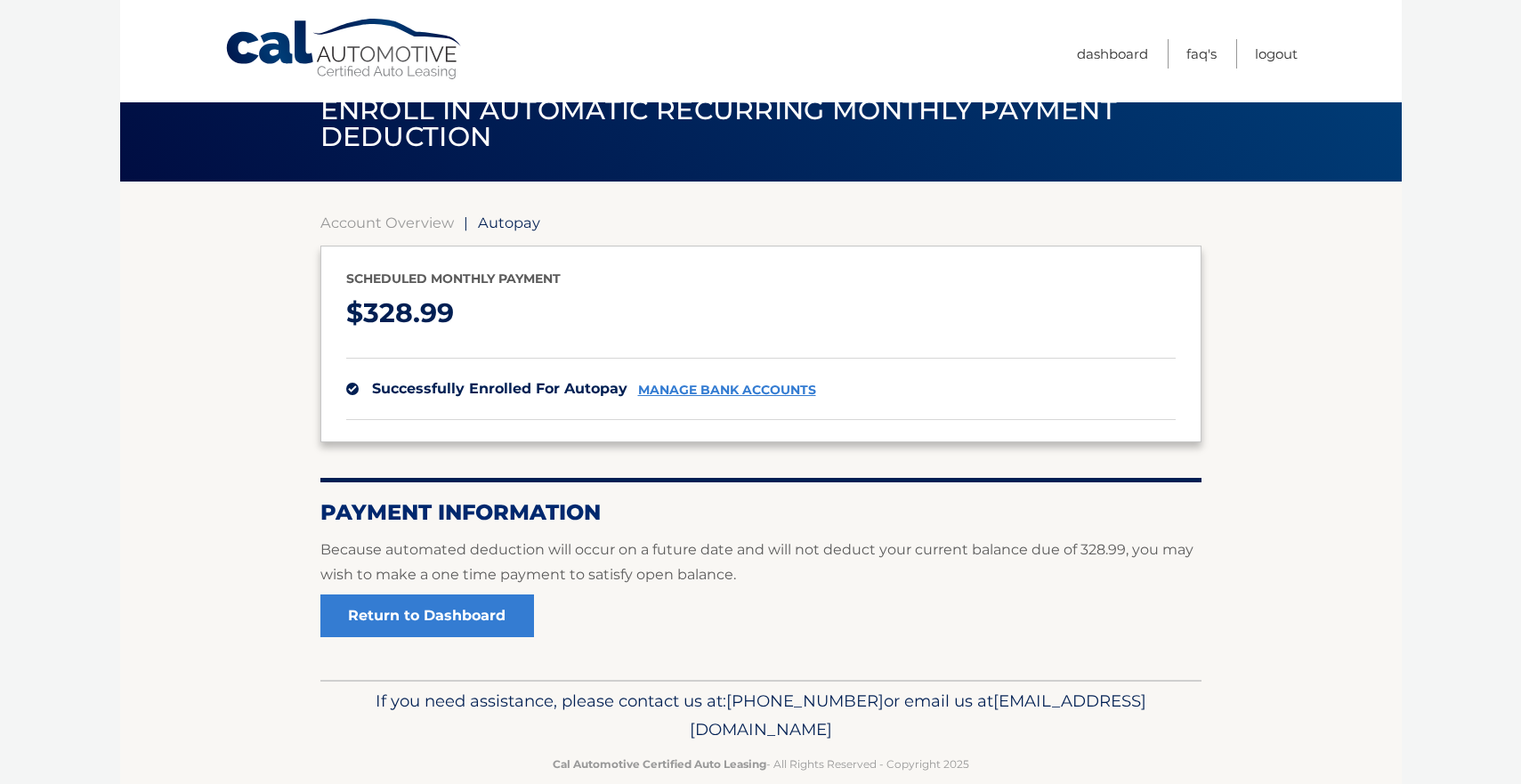
scroll to position [67, 0]
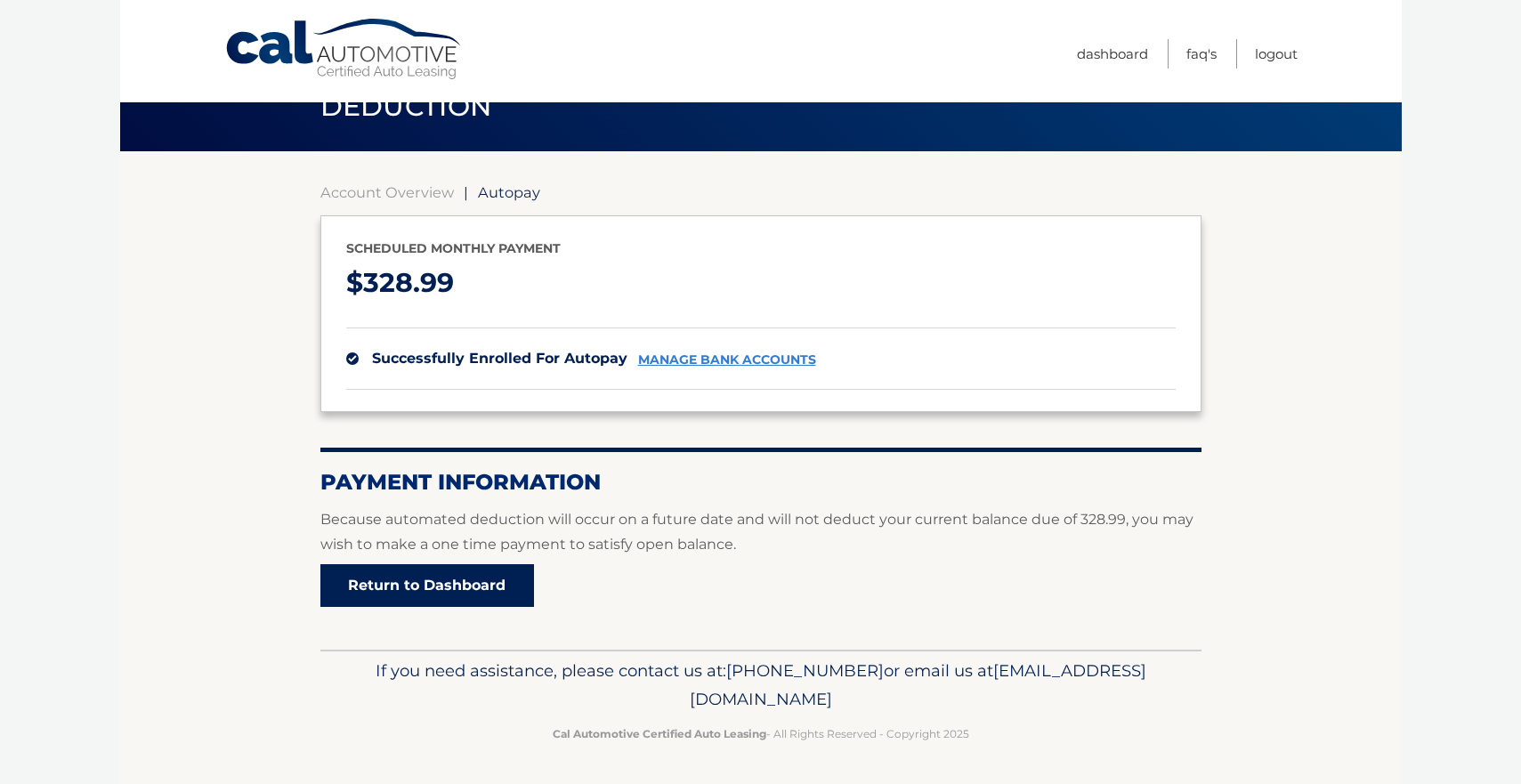
click at [408, 579] on link "Return to Dashboard" at bounding box center [427, 585] width 214 height 43
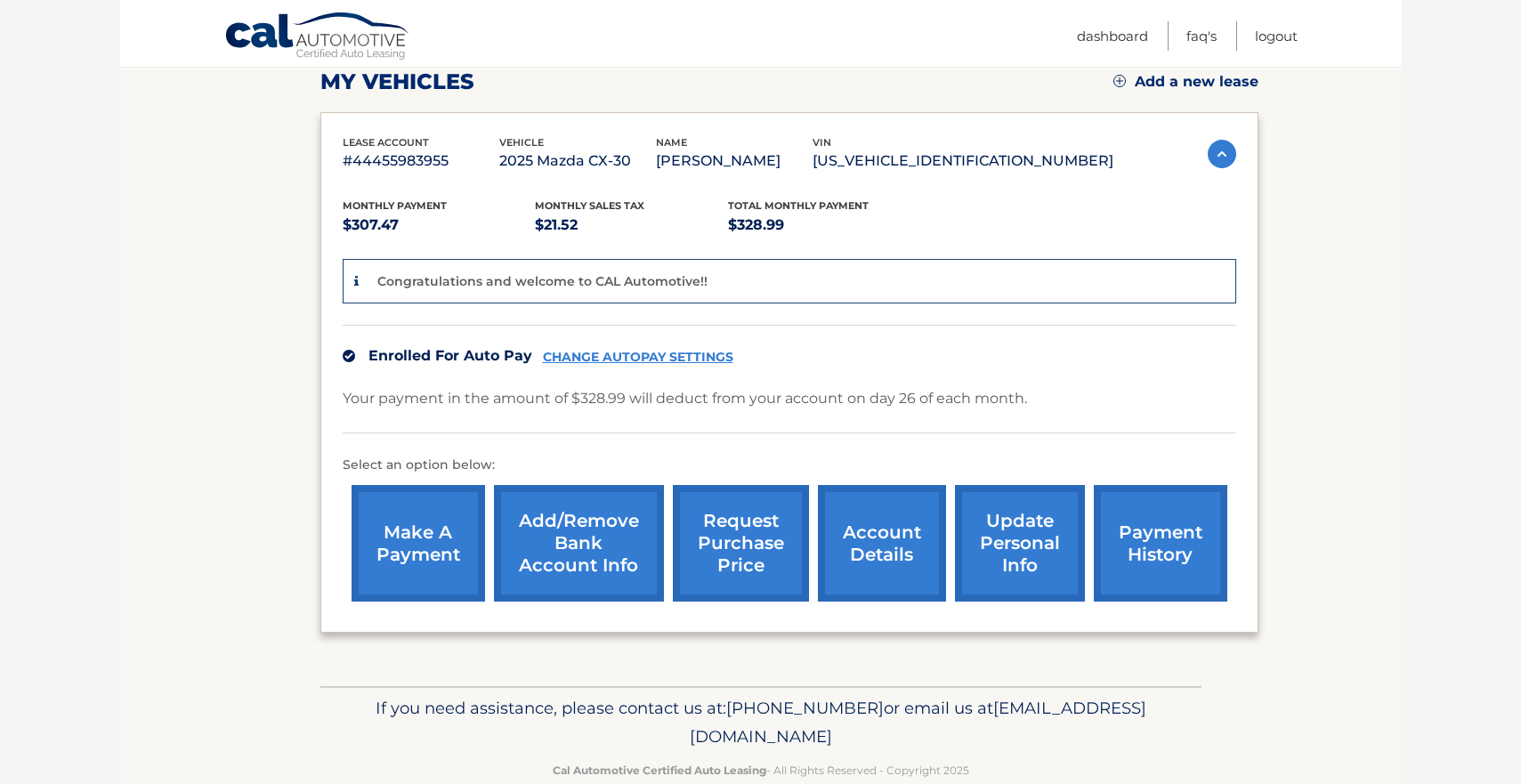
scroll to position [270, 0]
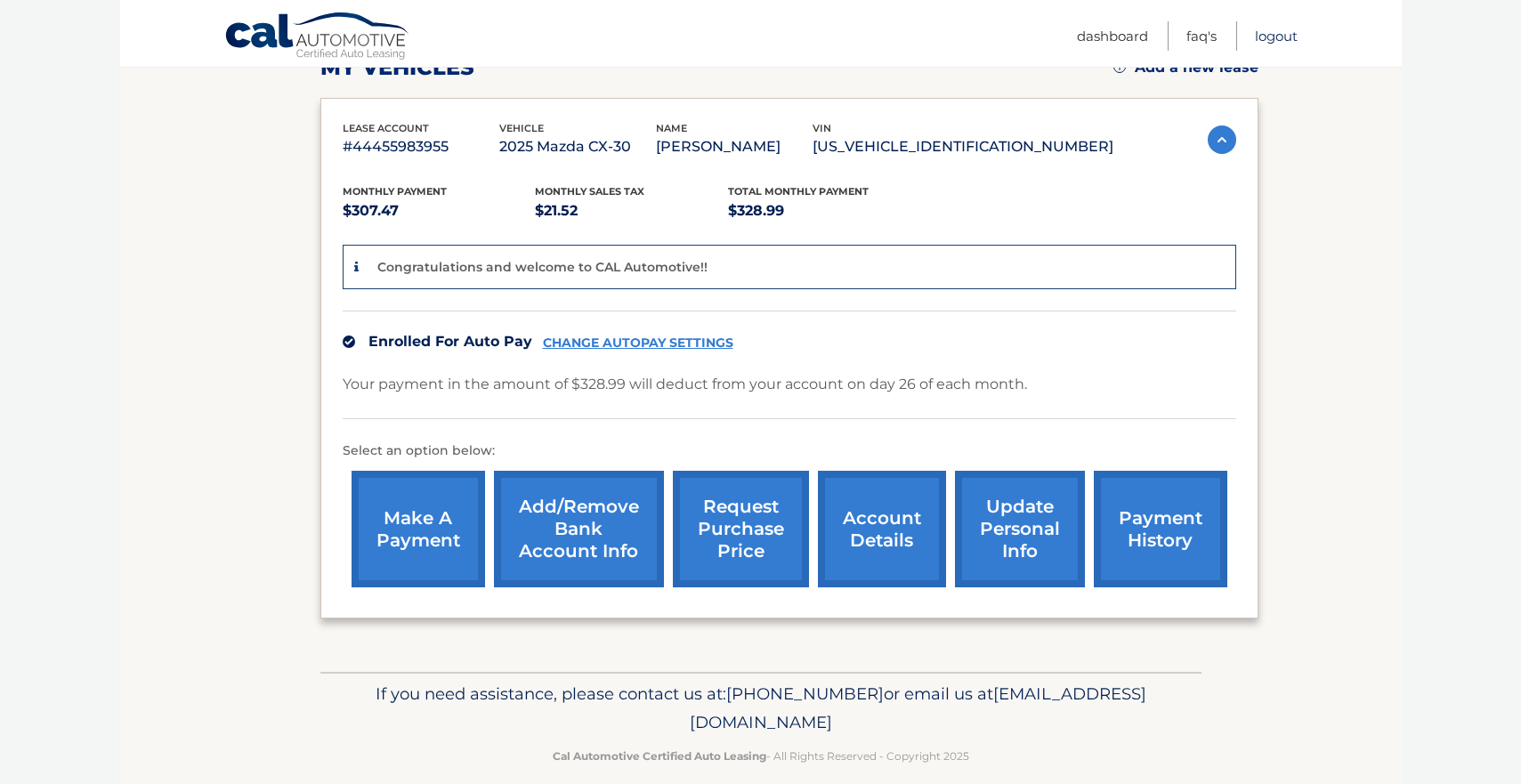
click at [1273, 32] on link "Logout" at bounding box center [1276, 36] width 43 height 29
